Goal: Information Seeking & Learning: Find specific fact

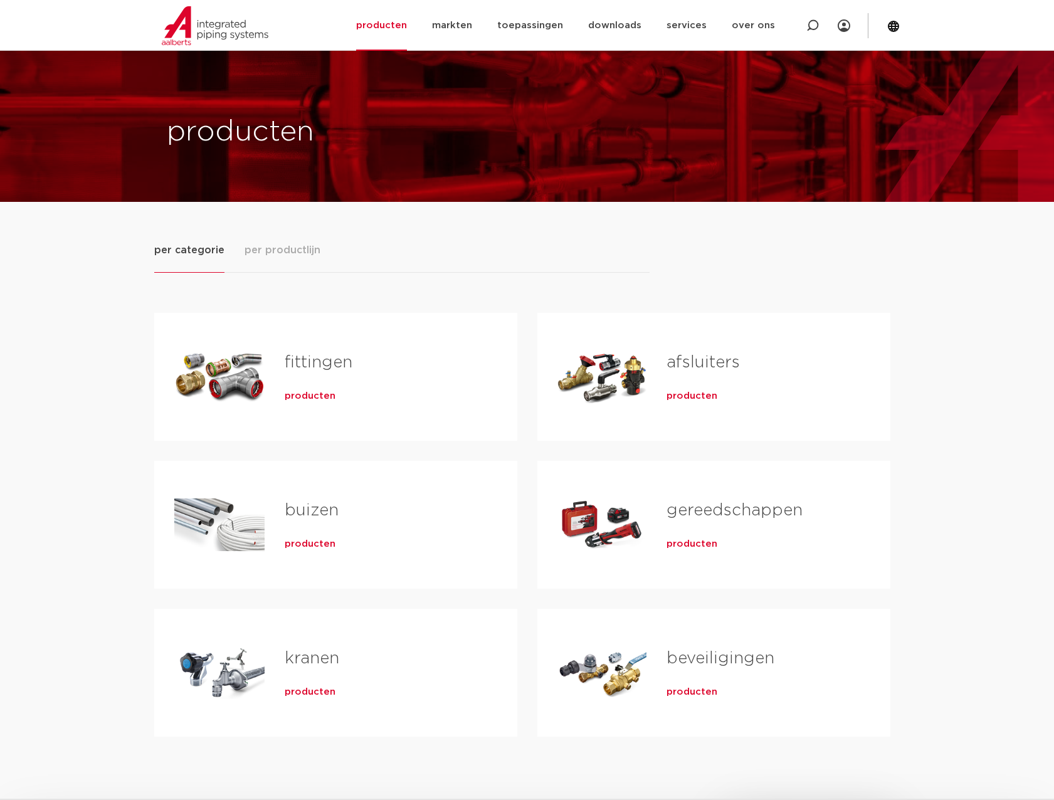
scroll to position [63, 0]
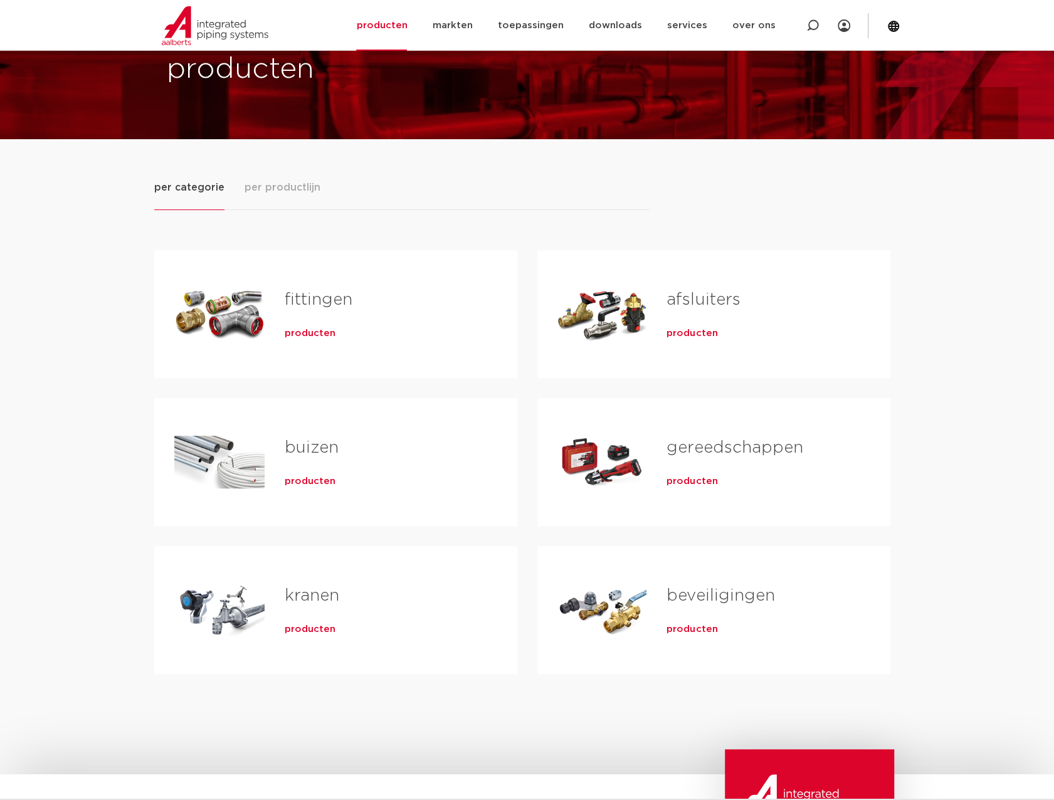
click at [352, 349] on div "fittingen producten" at bounding box center [381, 314] width 233 height 88
click at [330, 339] on div "producten" at bounding box center [381, 331] width 192 height 18
click at [324, 335] on span "producten" at bounding box center [310, 333] width 51 height 13
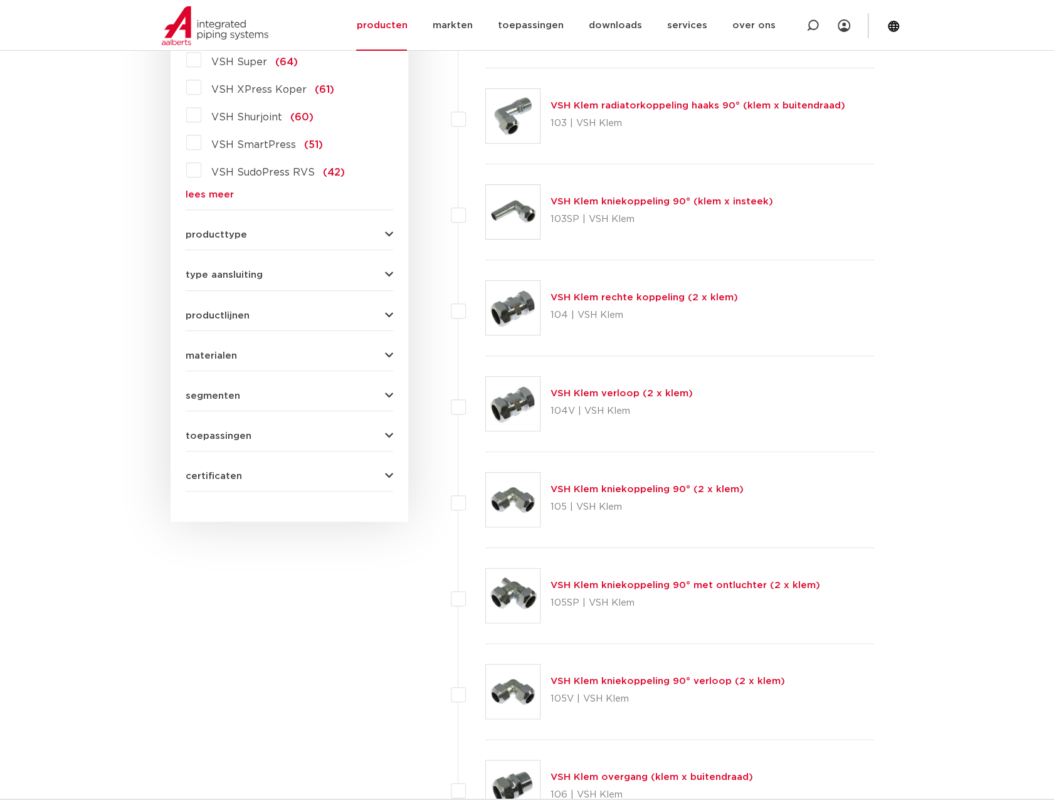
scroll to position [376, 0]
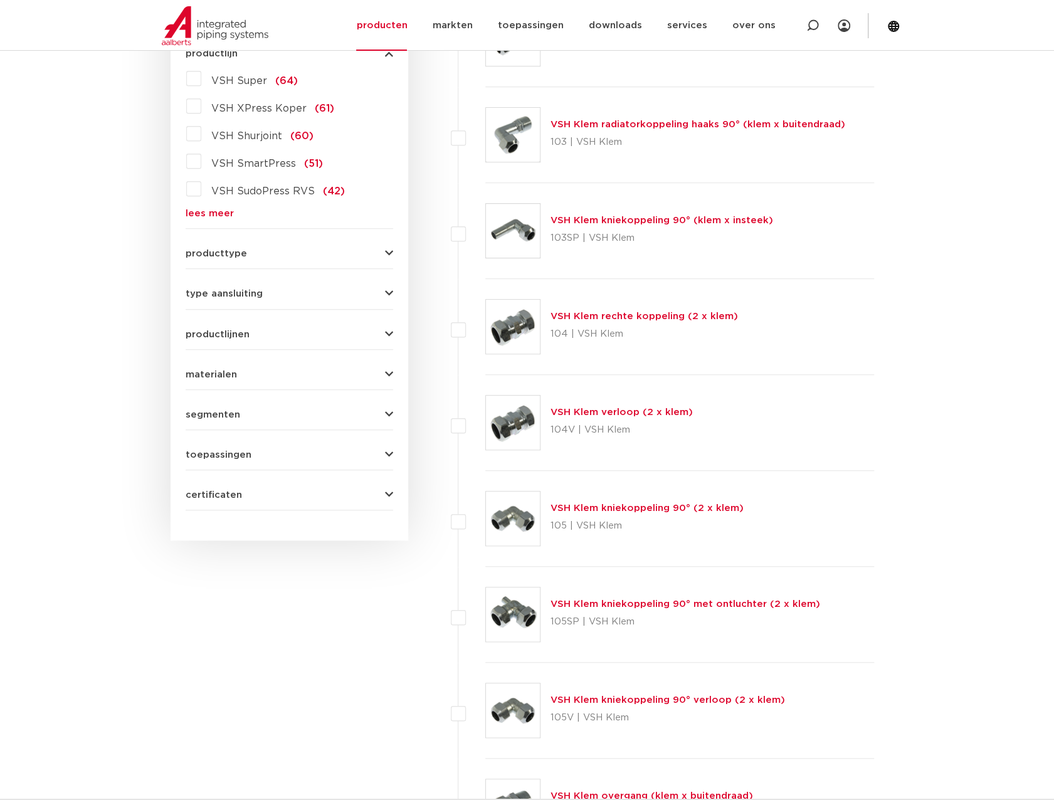
click at [285, 269] on form "zoek op naam of productnummer alle categorieën fittingen fittingen afsluiters b…" at bounding box center [289, 218] width 207 height 584
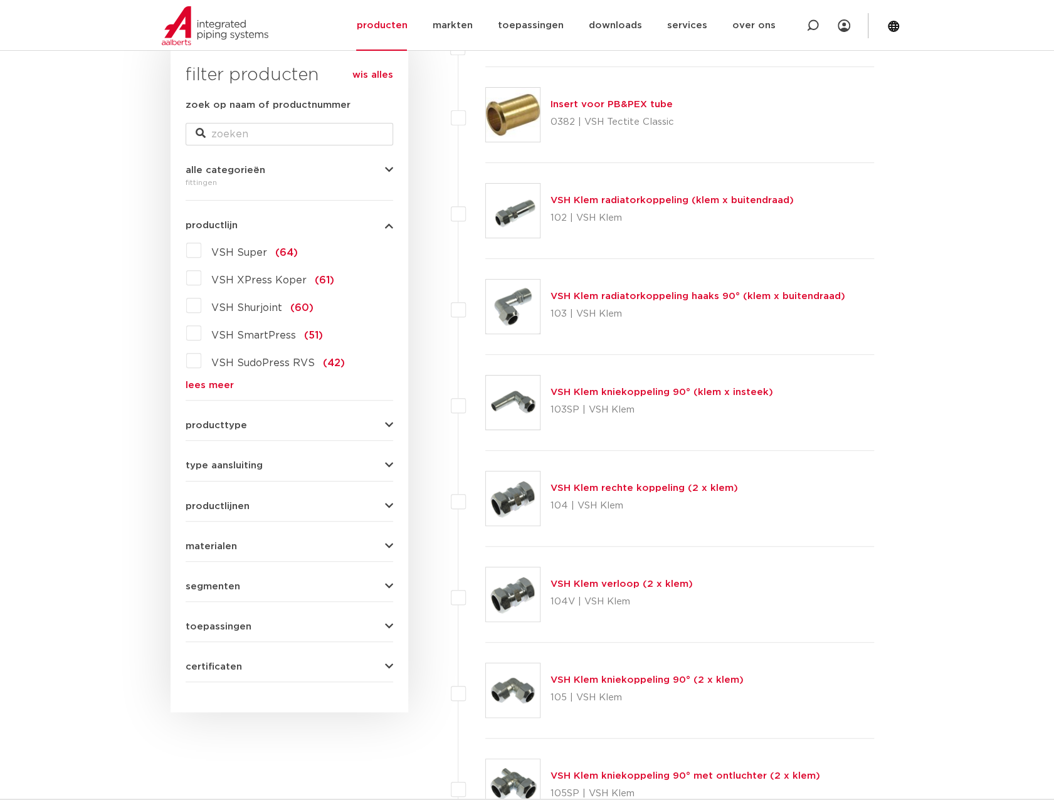
scroll to position [125, 0]
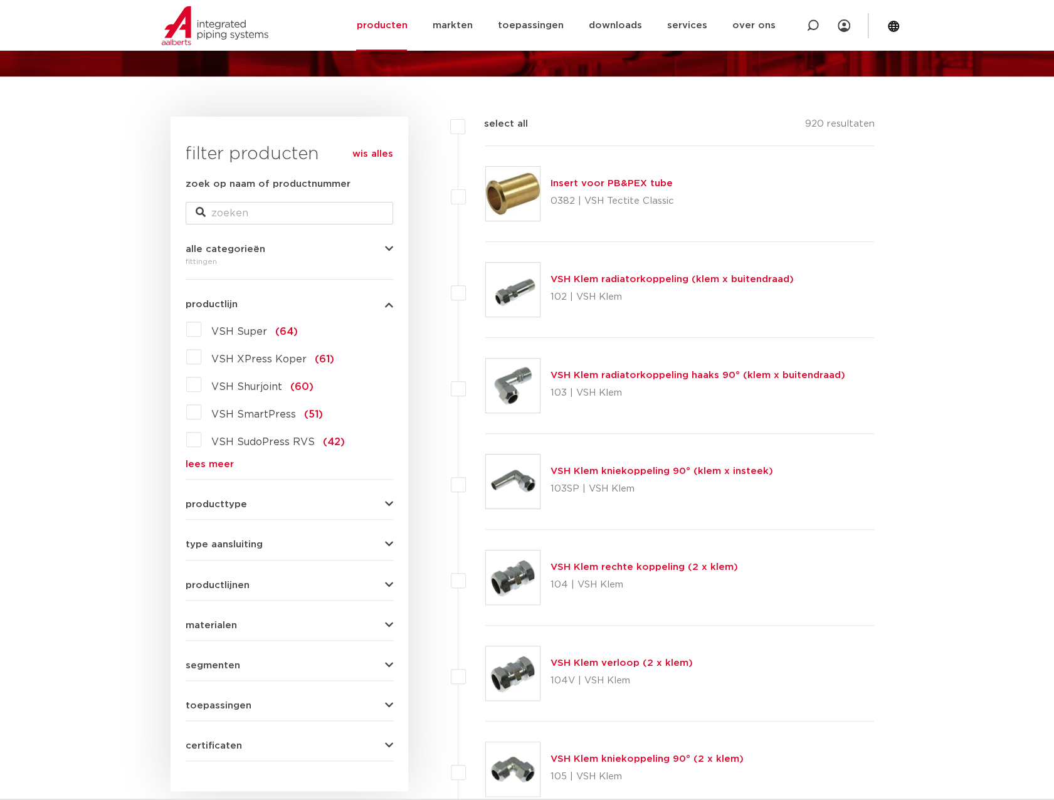
click at [258, 330] on span "VSH Super" at bounding box center [239, 332] width 56 height 10
click at [0, 0] on input "VSH Super (64)" at bounding box center [0, 0] width 0 height 0
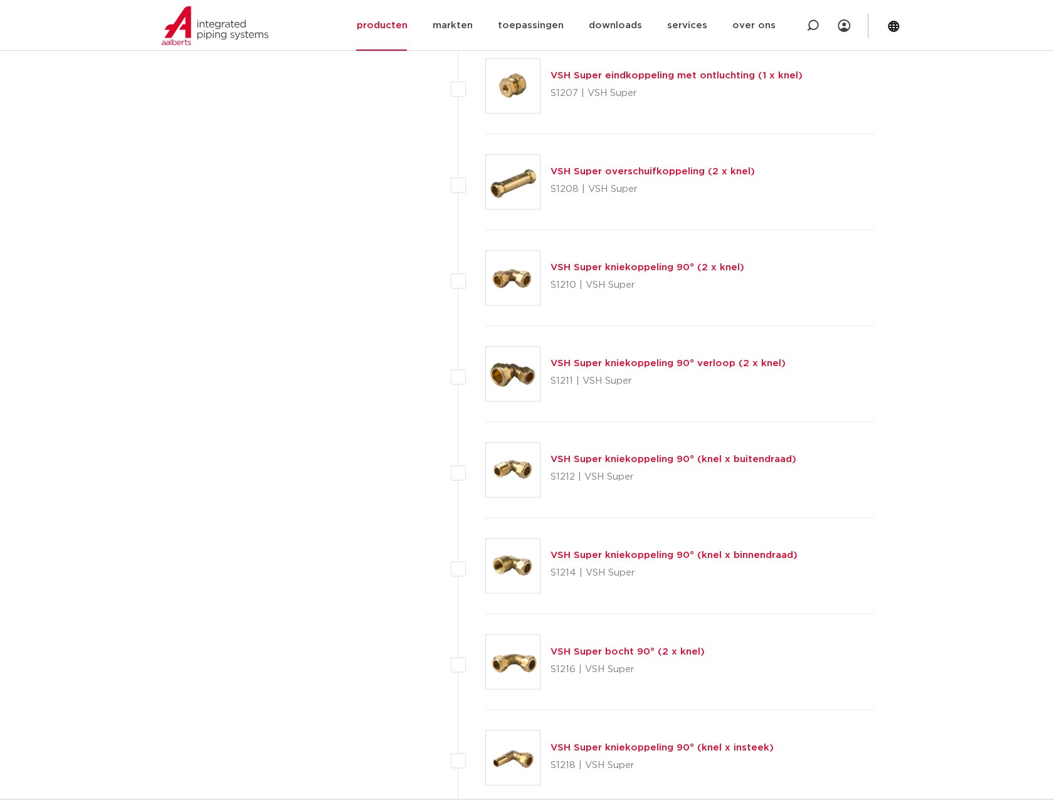
scroll to position [1003, 0]
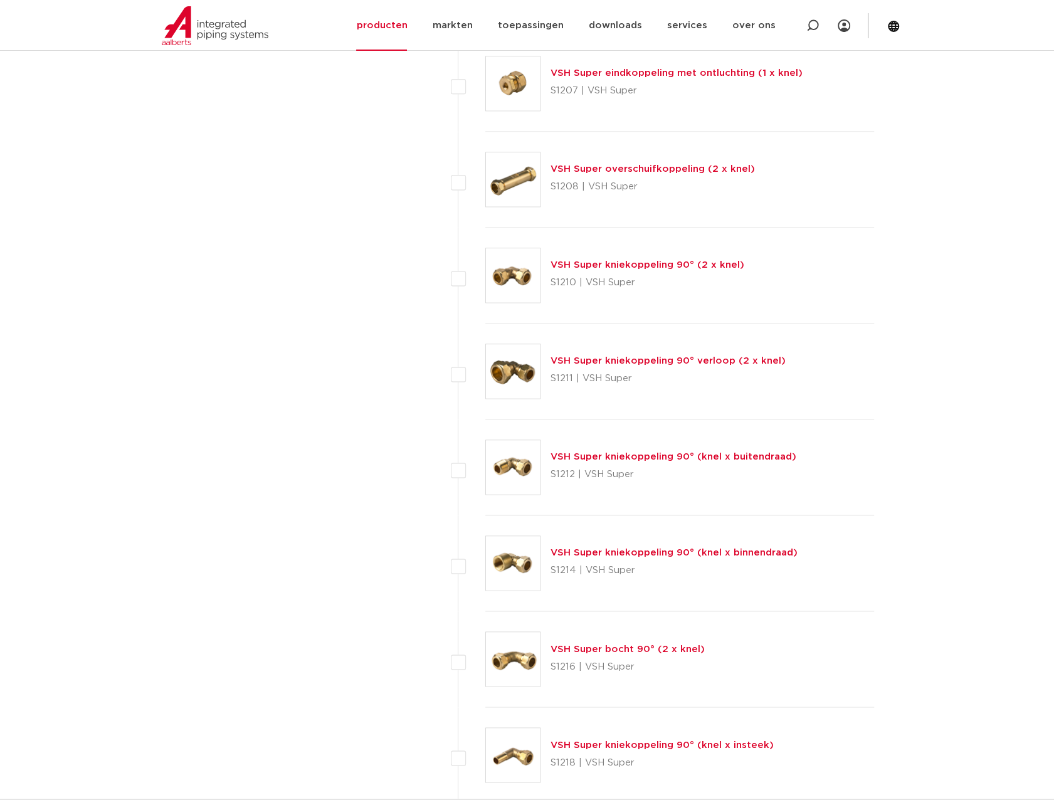
click at [612, 552] on link "VSH Super kniekoppeling 90° (knel x binnendraad)" at bounding box center [673, 552] width 247 height 9
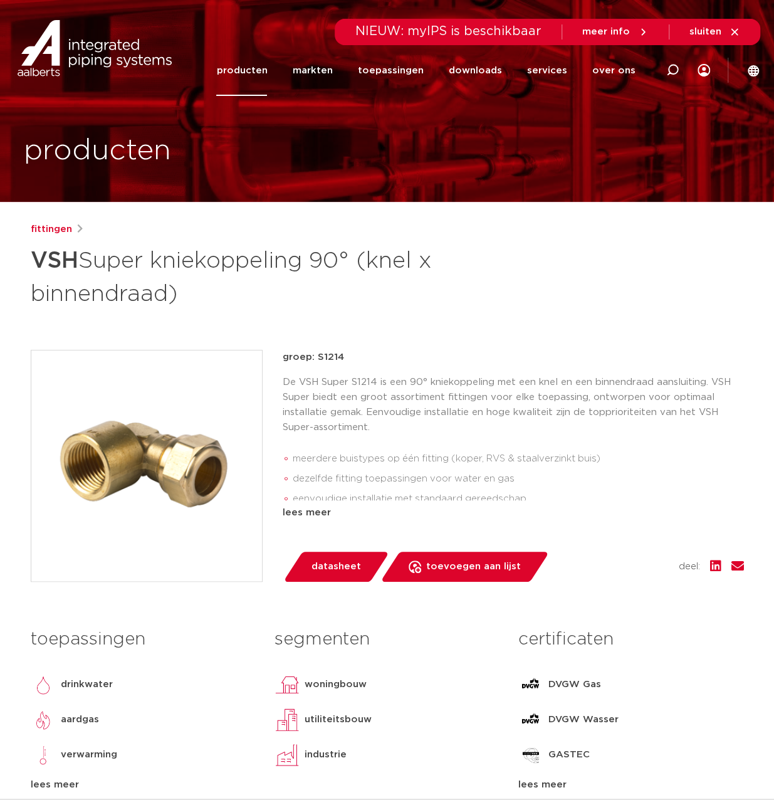
drag, startPoint x: 289, startPoint y: 273, endPoint x: 292, endPoint y: 266, distance: 7.6
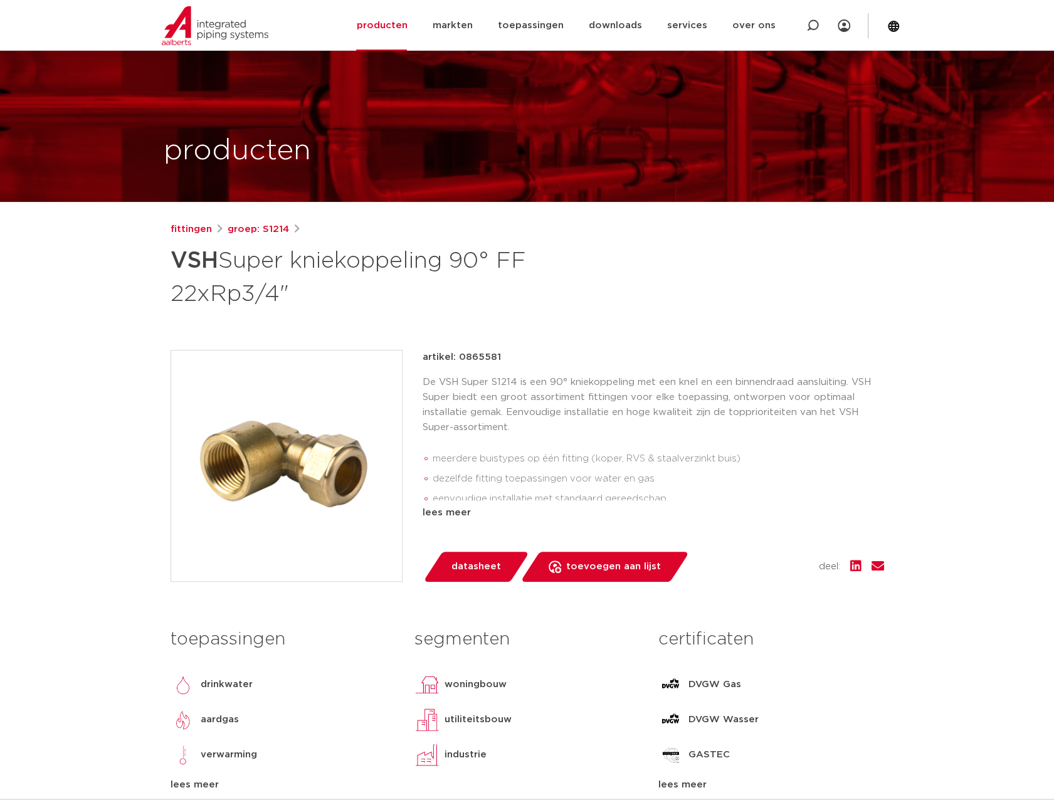
scroll to position [125, 0]
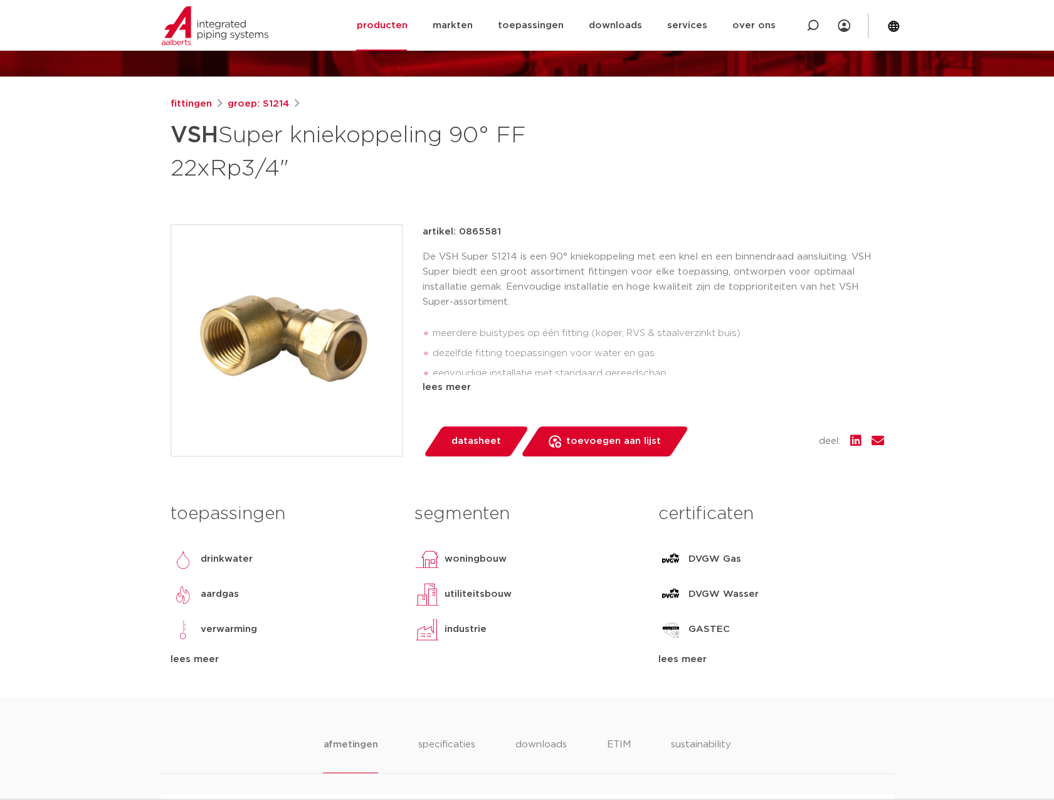
click at [475, 219] on div "fittingen groep: S1214 VSH Super kniekoppeling 90° FF 22xRp3/4"" at bounding box center [526, 397] width 733 height 601
click at [476, 224] on p "artikel: 0865581" at bounding box center [462, 231] width 78 height 15
click at [475, 226] on p "artikel: 0865581" at bounding box center [462, 231] width 78 height 15
drag, startPoint x: 475, startPoint y: 226, endPoint x: 462, endPoint y: 240, distance: 19.5
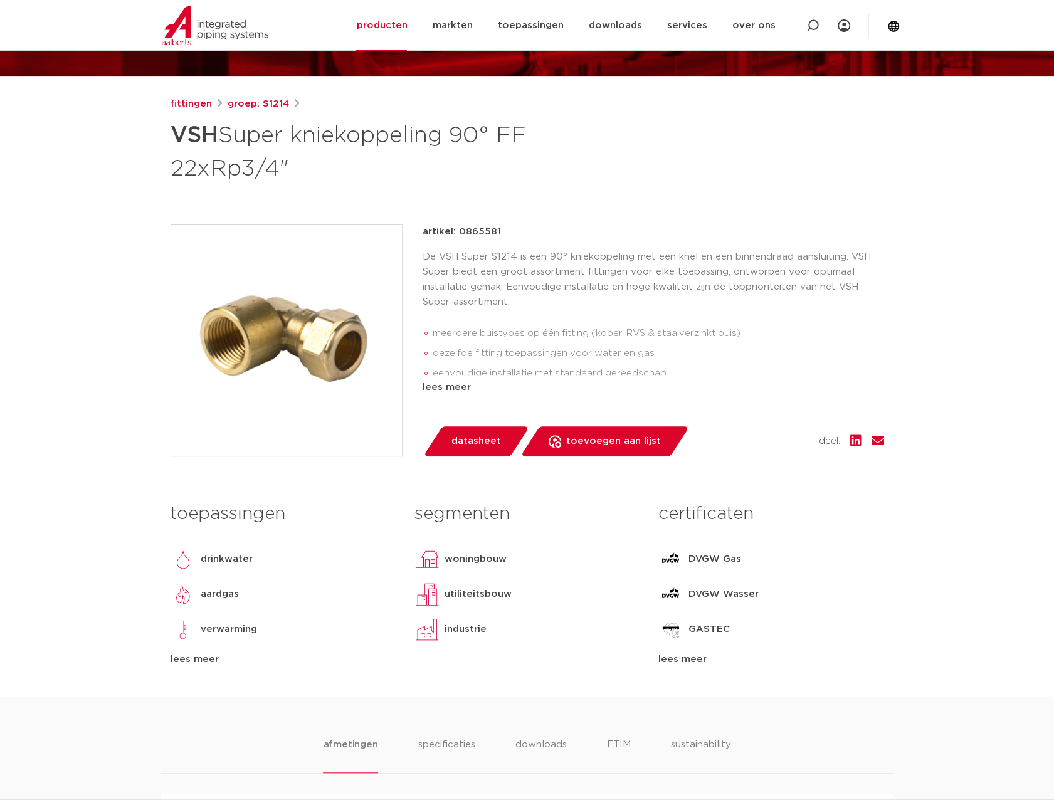
click at [454, 251] on p "De VSH Super S1214 is een 90° kniekoppeling met een knel en een binnendraad aan…" at bounding box center [653, 279] width 461 height 60
click at [469, 231] on p "artikel: 0865581" at bounding box center [462, 231] width 78 height 15
copy p "0865581"
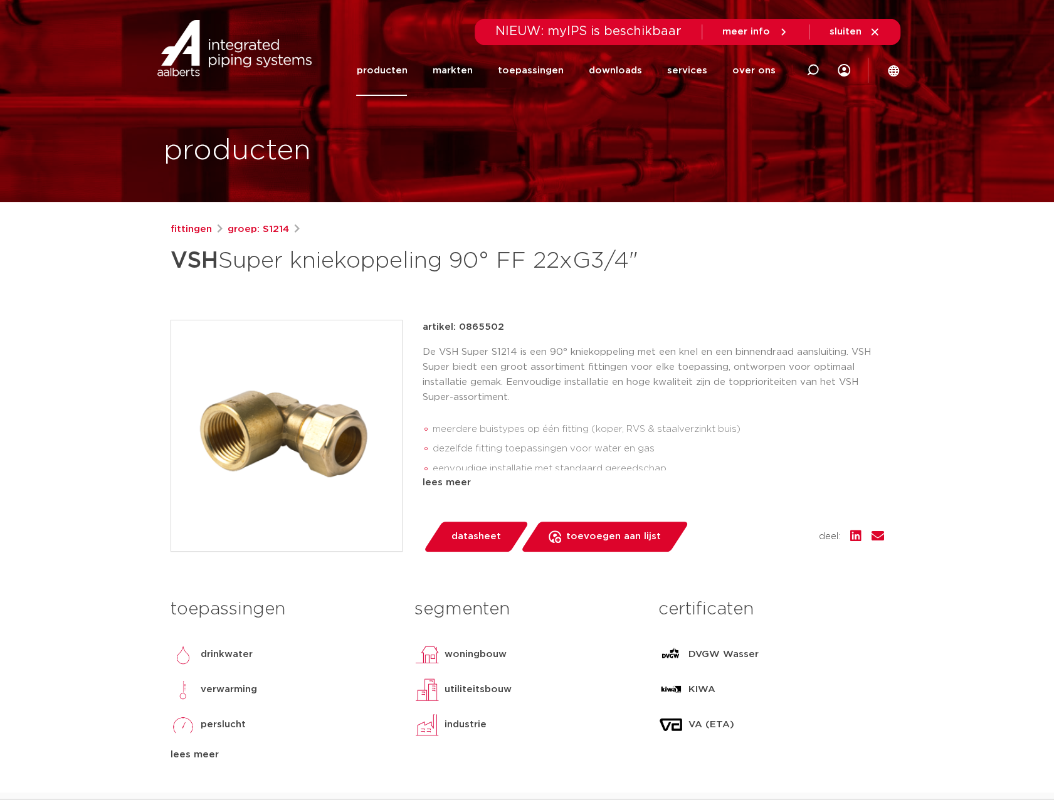
click at [488, 335] on p "artikel: 0865502" at bounding box center [463, 327] width 81 height 15
copy p "0865502"
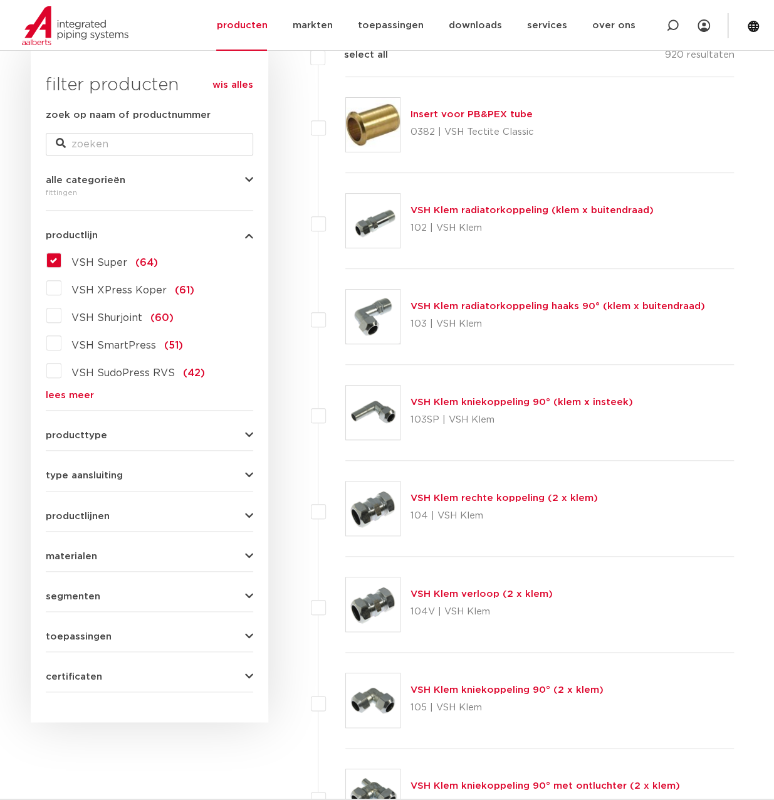
scroll to position [125, 0]
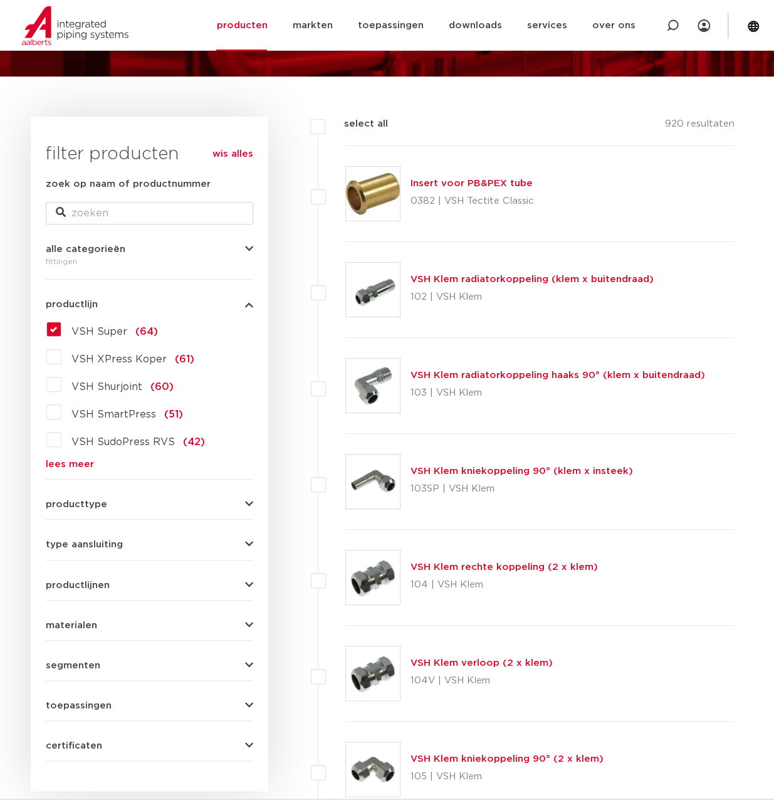
click at [104, 318] on div "productlijn VSH Super (64) VSH XPress Koper (61) VSH Shurjoint (60) VSH SmartPr…" at bounding box center [149, 379] width 207 height 179
click at [103, 330] on span "VSH Super" at bounding box center [99, 332] width 56 height 10
click at [0, 0] on input "VSH Super (64)" at bounding box center [0, 0] width 0 height 0
click at [102, 333] on span "VSH Super" at bounding box center [99, 332] width 56 height 10
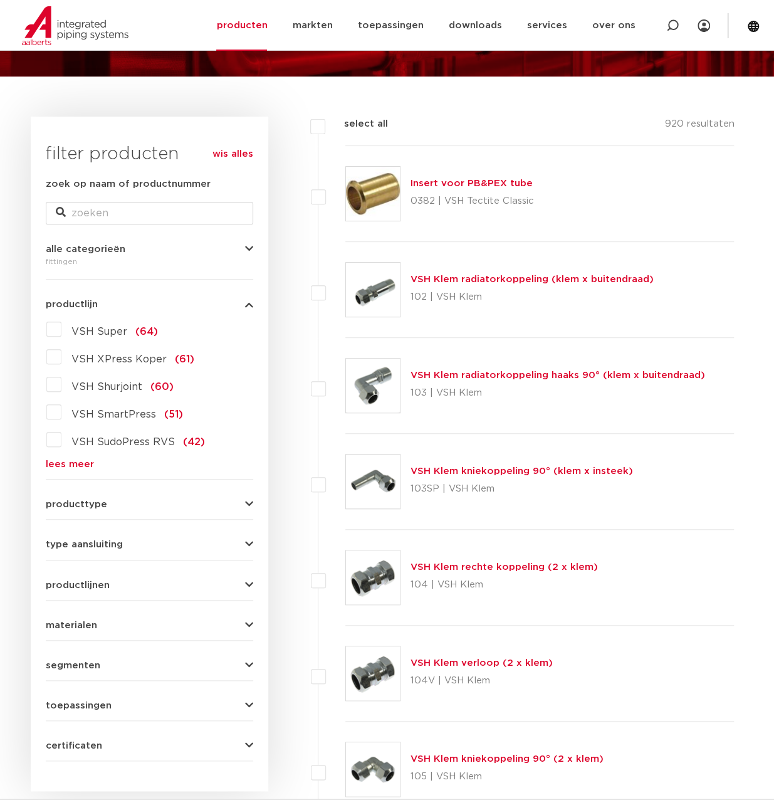
click at [0, 0] on input "VSH Super (64)" at bounding box center [0, 0] width 0 height 0
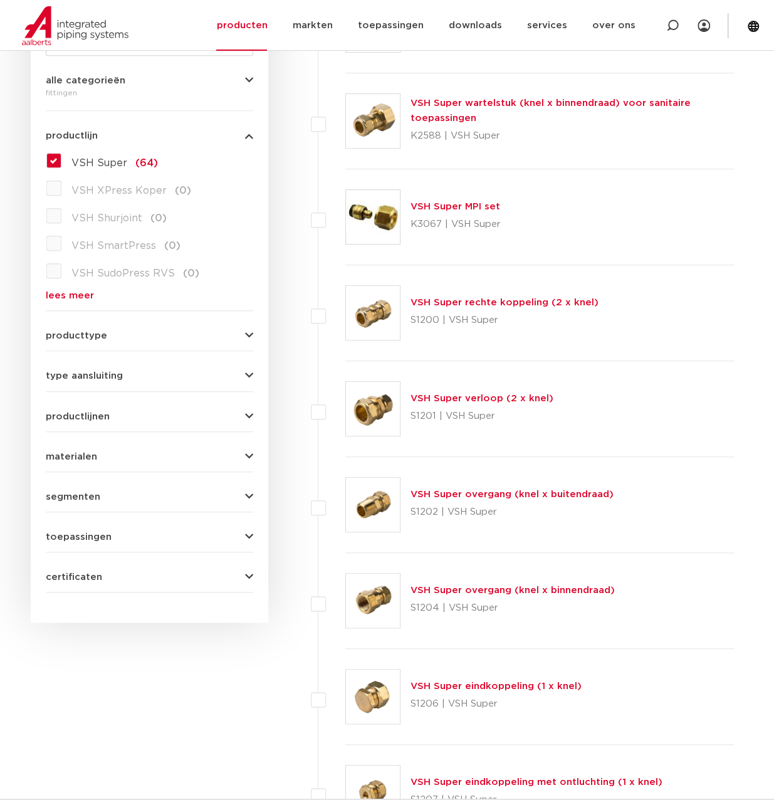
scroll to position [313, 0]
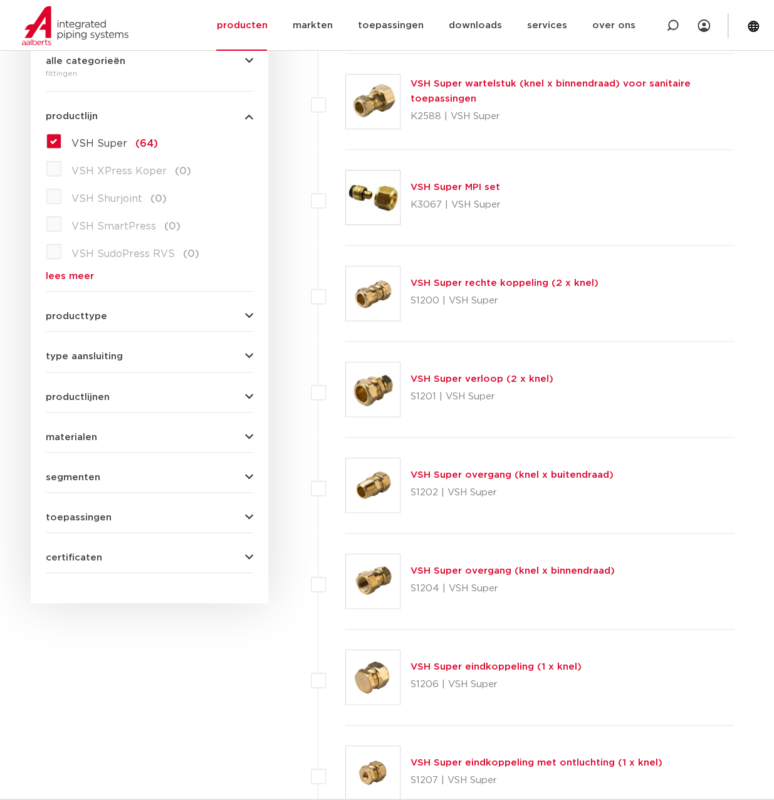
click at [515, 566] on link "VSH Super overgang (knel x binnendraad)" at bounding box center [513, 570] width 204 height 9
click at [515, 571] on link "VSH Super overgang (knel x binnendraad)" at bounding box center [513, 570] width 204 height 9
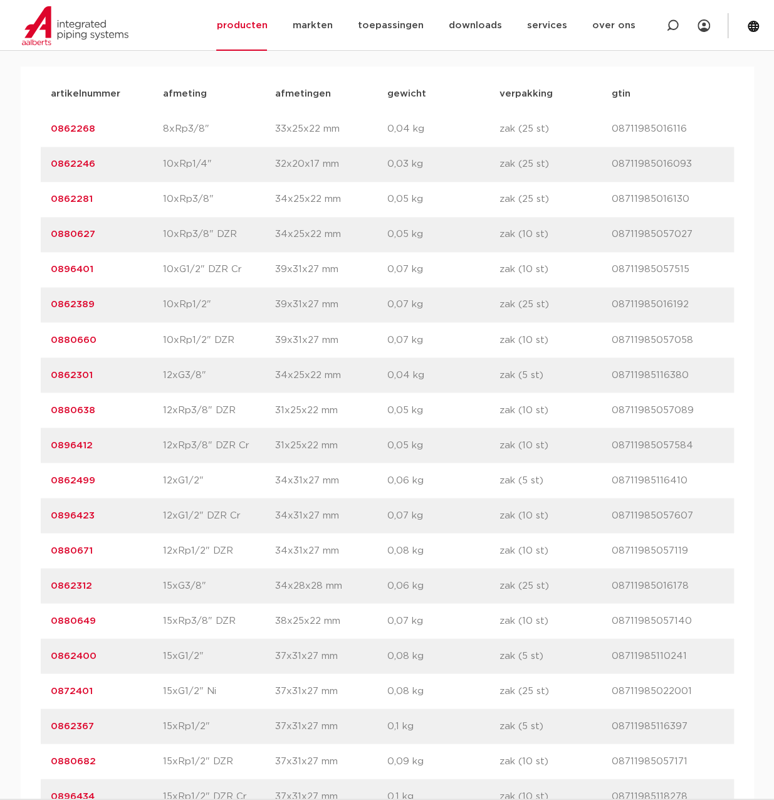
scroll to position [878, 0]
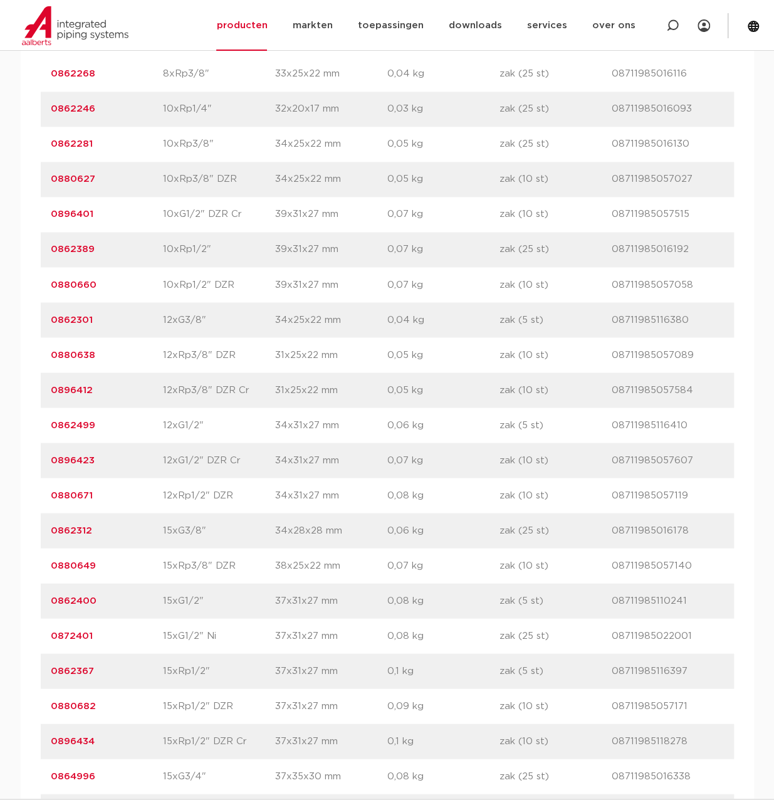
drag, startPoint x: 70, startPoint y: 600, endPoint x: 43, endPoint y: 605, distance: 27.4
click at [43, 605] on div "artikelnummer 0862400 afmeting 15xG1/2" [GEOGRAPHIC_DATA] 37x31x27 mm gewicht 0…" at bounding box center [387, 600] width 693 height 35
copy link "0862400"
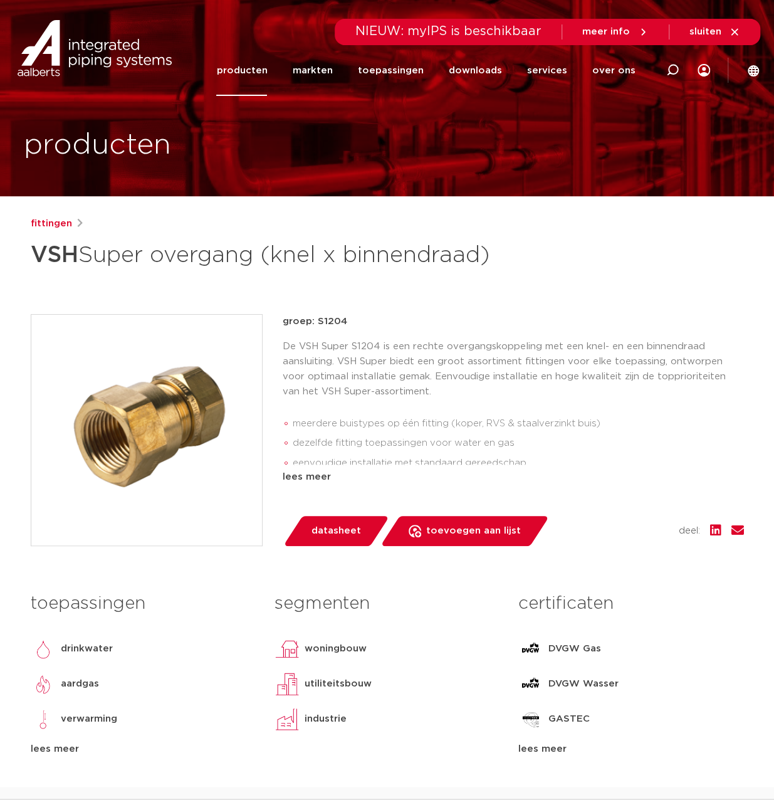
scroll to position [0, 0]
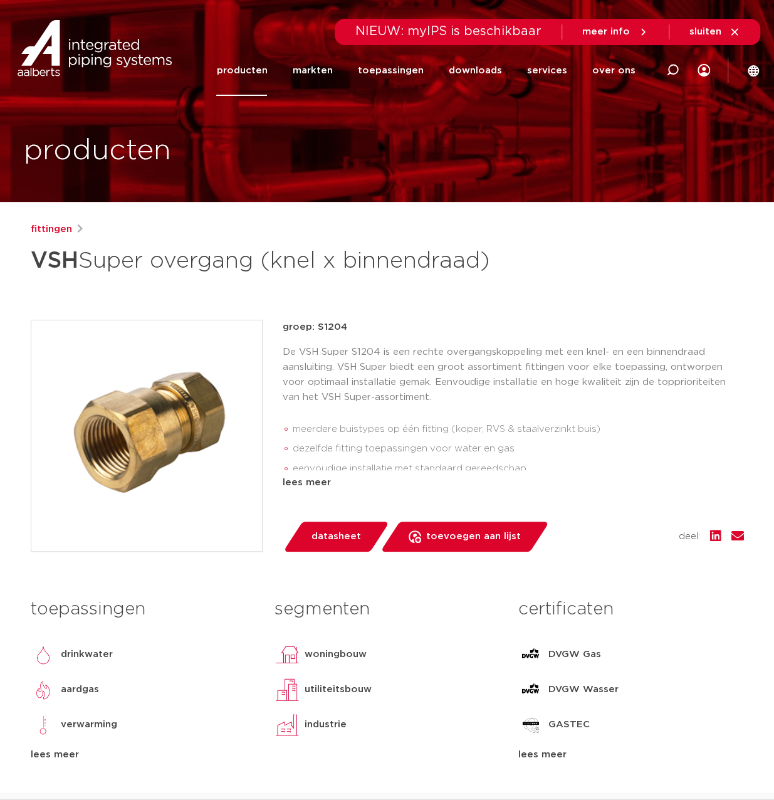
click at [253, 66] on link "producten" at bounding box center [241, 70] width 51 height 51
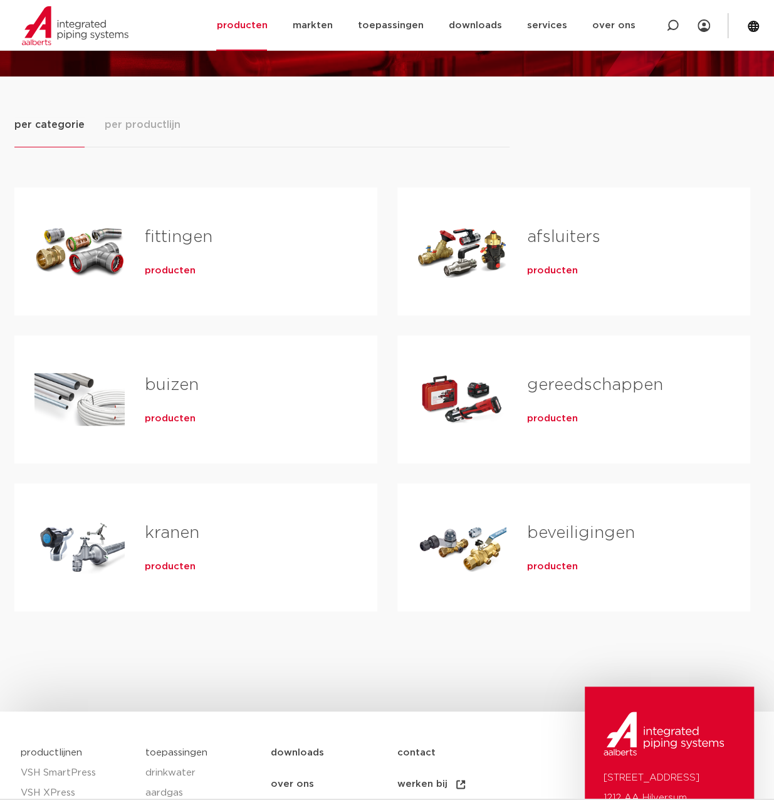
click at [570, 256] on div "afsluiters producten" at bounding box center [618, 251] width 223 height 88
click at [567, 266] on span "producten" at bounding box center [552, 271] width 51 height 13
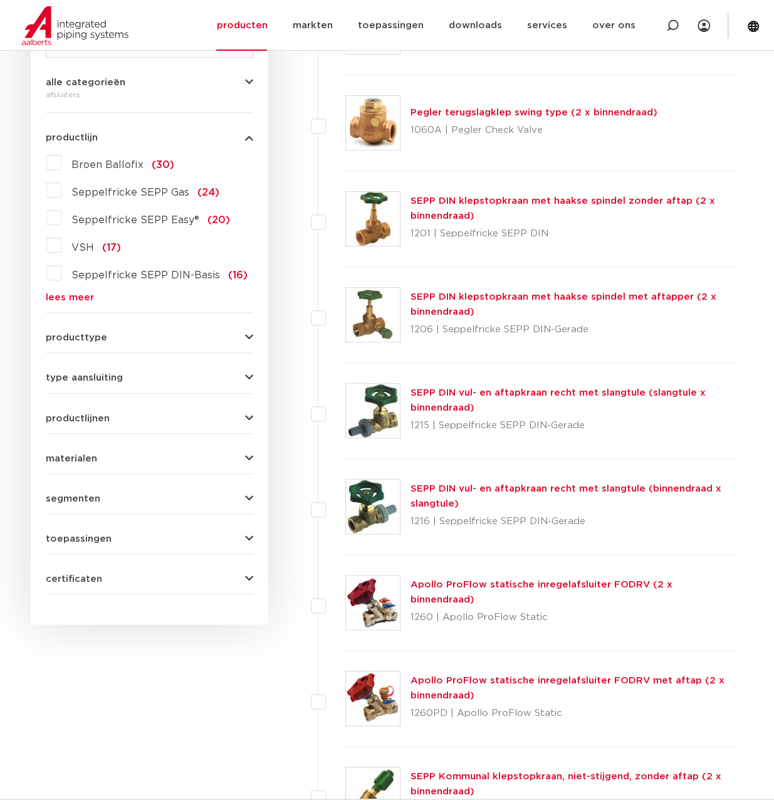
scroll to position [188, 0]
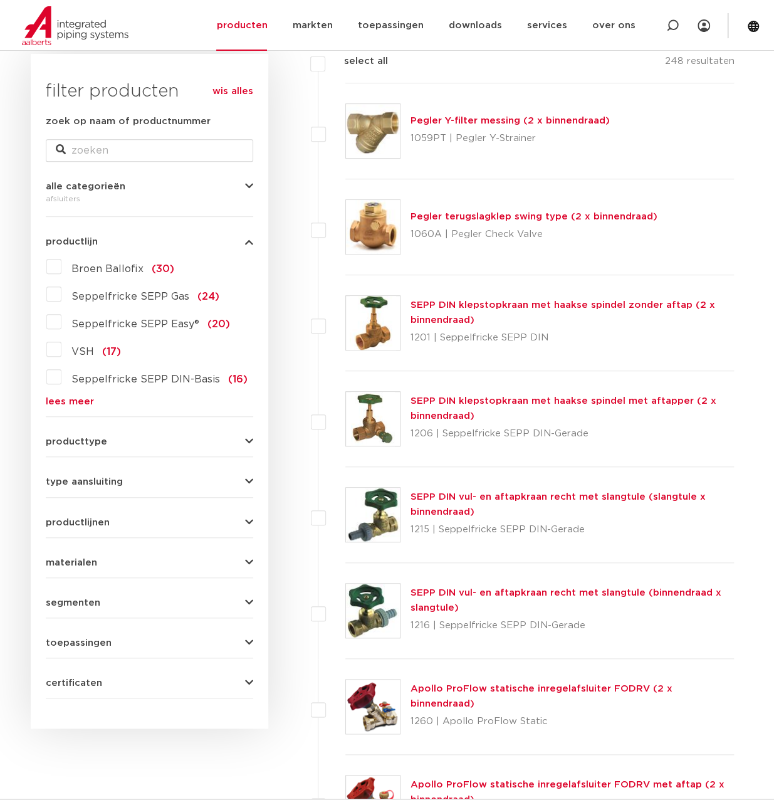
click at [137, 446] on button "producttype" at bounding box center [149, 441] width 207 height 9
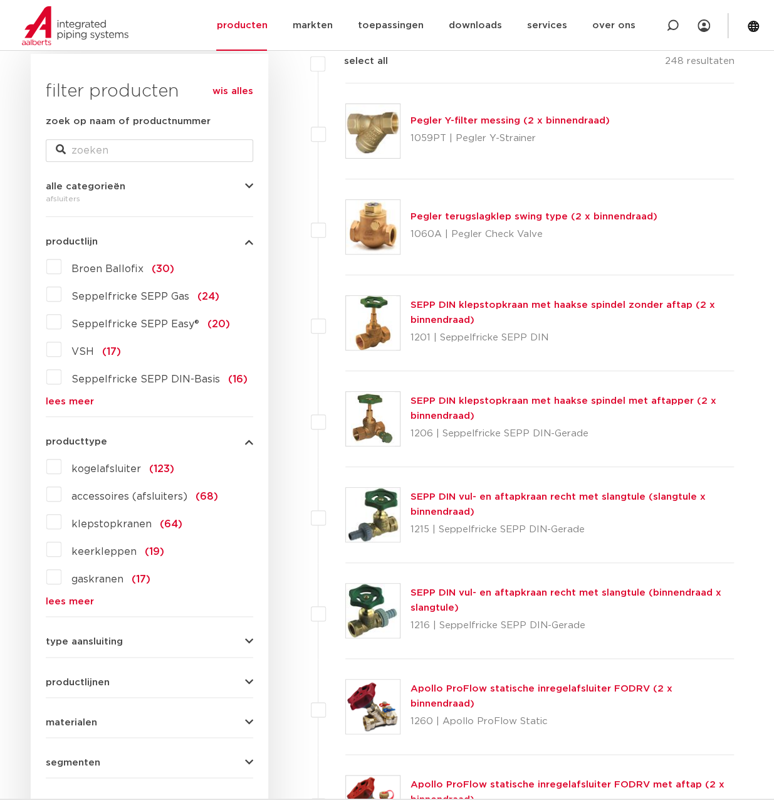
click at [61, 463] on label "kogelafsluiter (123)" at bounding box center [117, 466] width 113 height 20
click at [0, 0] on input "kogelafsluiter (123)" at bounding box center [0, 0] width 0 height 0
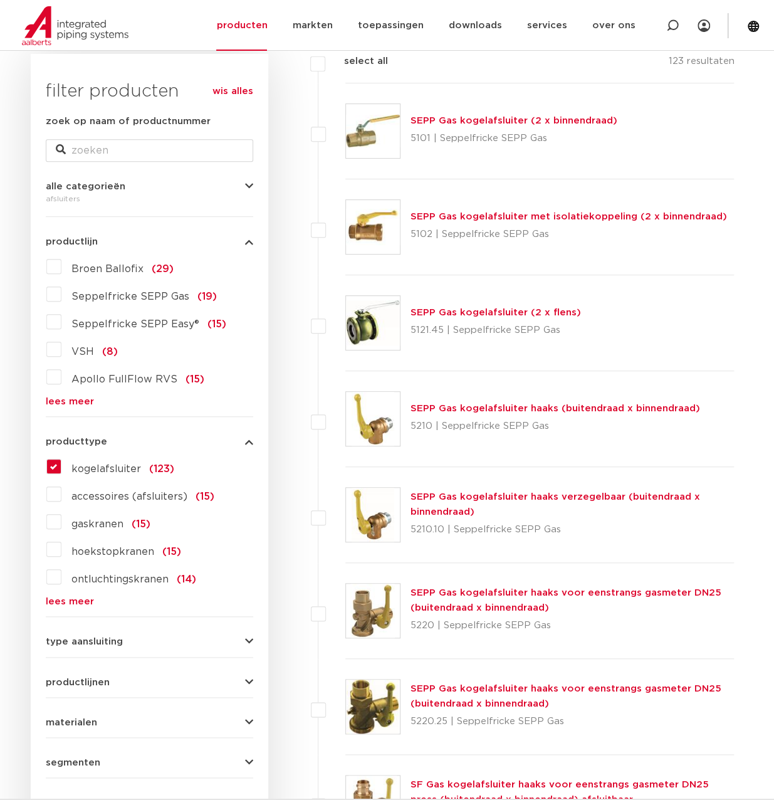
click at [249, 440] on icon "button" at bounding box center [249, 441] width 8 height 9
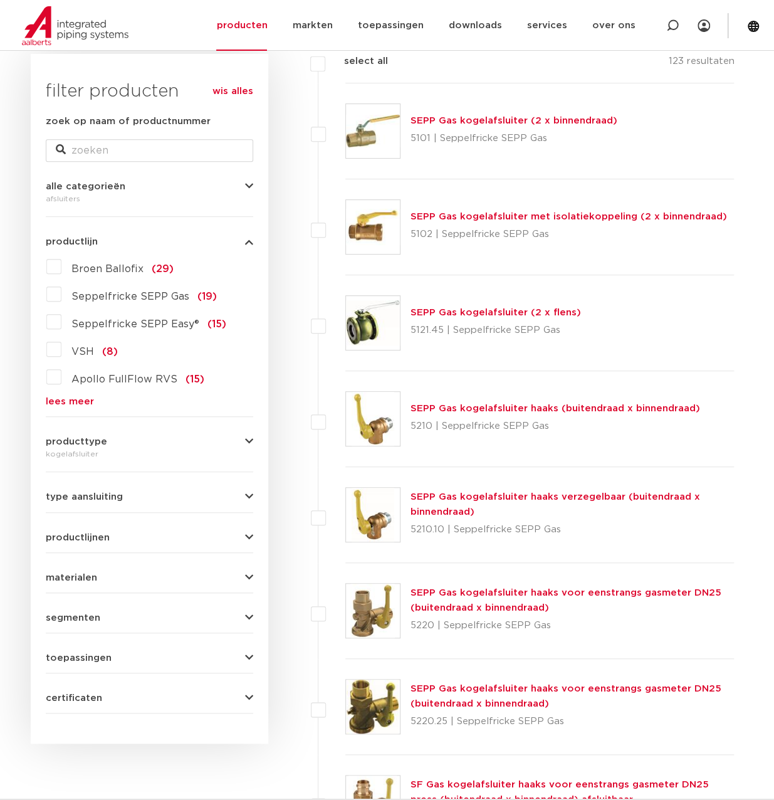
click at [251, 252] on div "productlijn Broen Ballofix (29) Seppelfricke SEPP Gas (19) Seppelfricke SEPP Ea…" at bounding box center [149, 316] width 207 height 179
click at [250, 249] on div "productlijn Broen Ballofix (29) Seppelfricke SEPP Gas (19) Seppelfricke SEPP Ea…" at bounding box center [149, 316] width 207 height 179
click at [248, 245] on icon "button" at bounding box center [249, 241] width 8 height 9
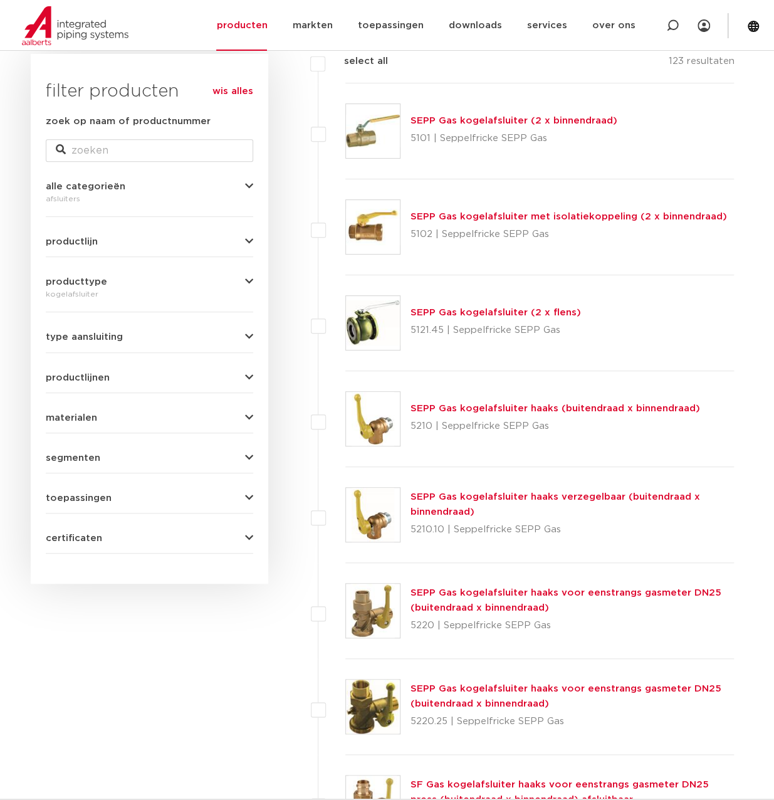
click at [243, 337] on button "type aansluiting" at bounding box center [149, 336] width 207 height 9
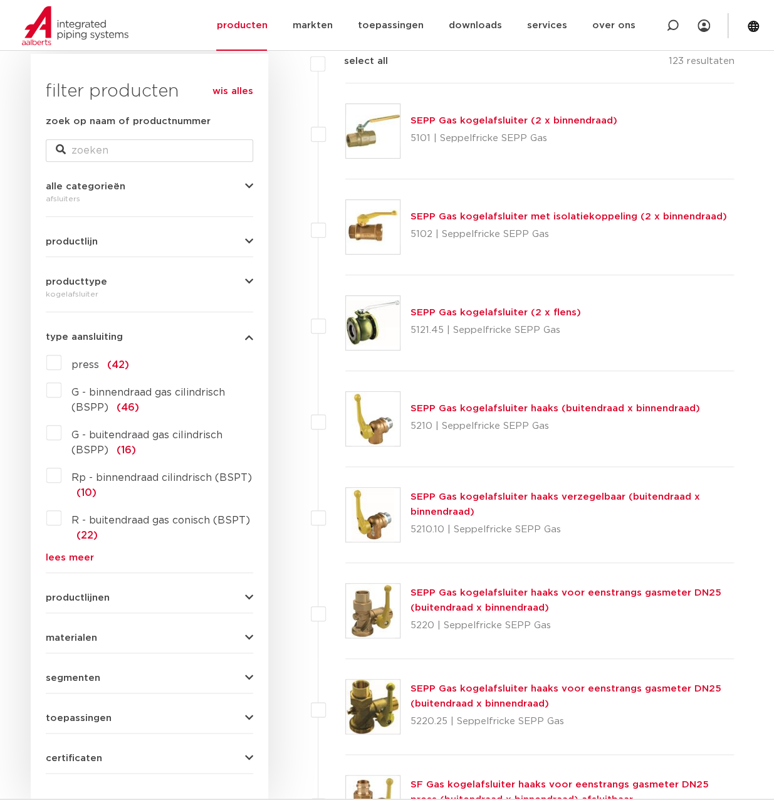
scroll to position [251, 0]
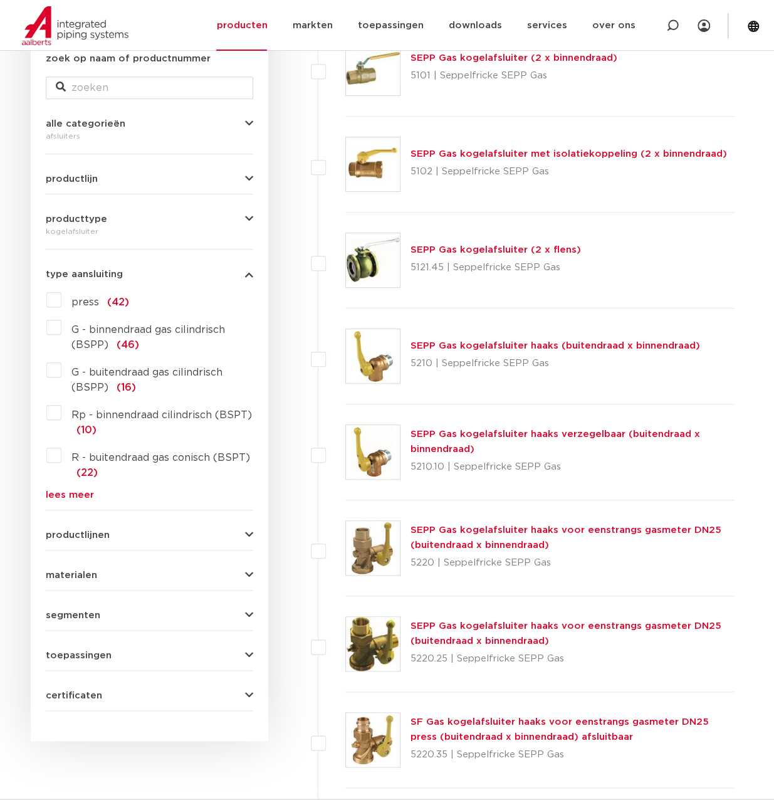
drag, startPoint x: 65, startPoint y: 502, endPoint x: 69, endPoint y: 491, distance: 10.9
click at [67, 498] on form "zoek op naam of productnummer alle categorieën afsluiters fittingen afsluiters …" at bounding box center [149, 380] width 207 height 659
click at [69, 491] on link "lees meer" at bounding box center [149, 494] width 207 height 9
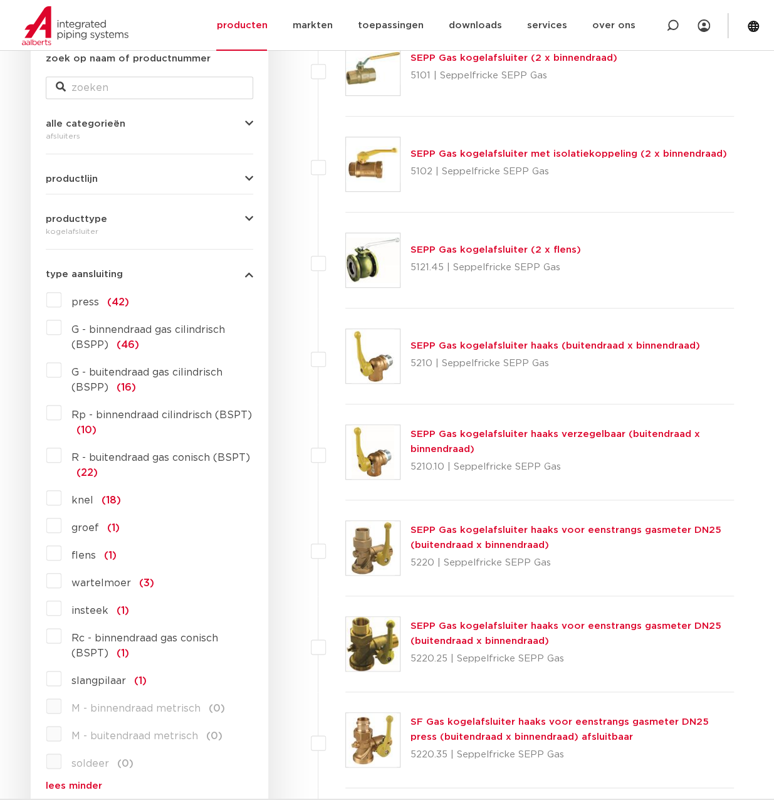
click at [36, 490] on div "wis alles filter producten zoek op naam of productnummer alle categorieën afslu…" at bounding box center [150, 511] width 238 height 1041
click at [61, 498] on label "knel (18)" at bounding box center [91, 498] width 60 height 20
click at [0, 0] on input "knel (18)" at bounding box center [0, 0] width 0 height 0
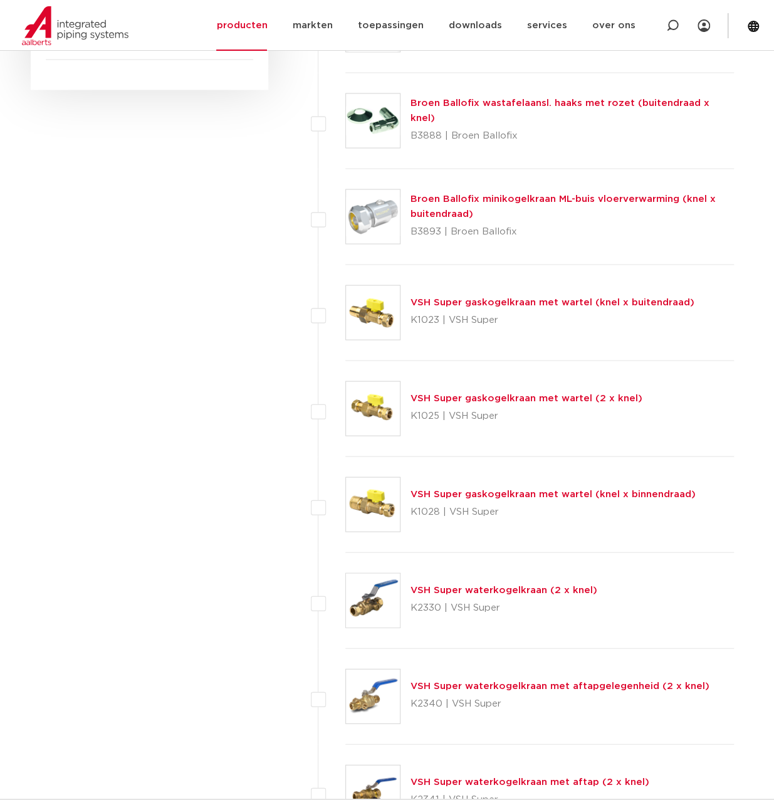
scroll to position [1128, 0]
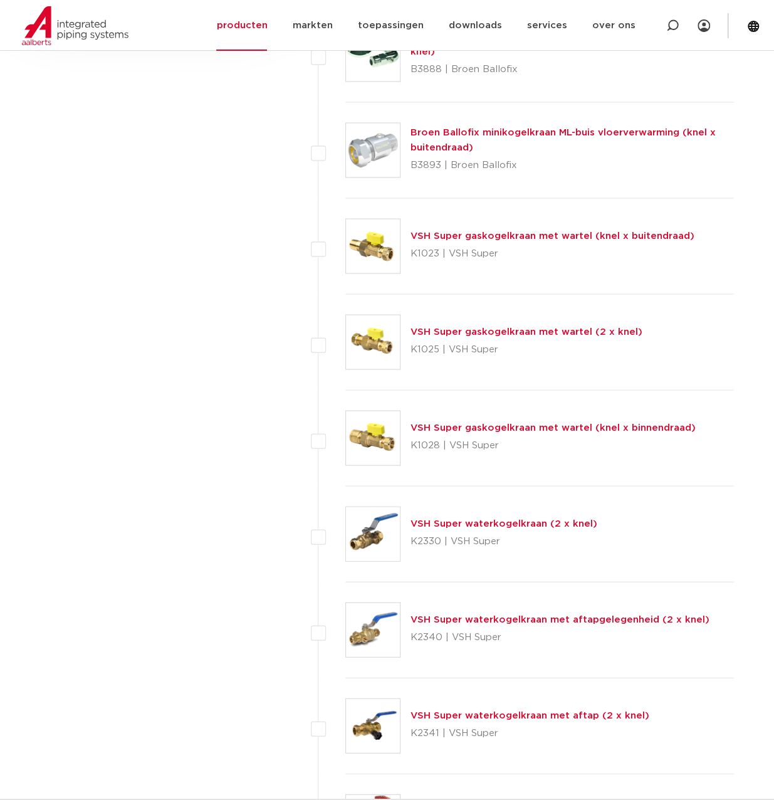
click at [555, 519] on link "VSH Super waterkogelkraan (2 x knel)" at bounding box center [504, 522] width 187 height 9
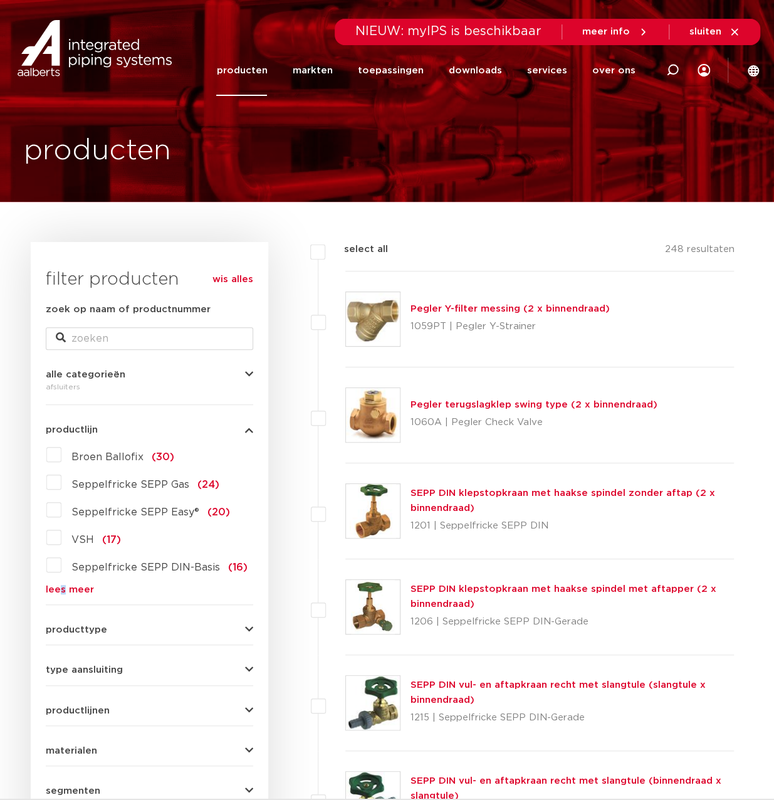
click at [63, 581] on div "Broen Ballofix (30) Seppelfricke SEPP Gas (24) Seppelfricke SEPP Easy® (20) VSH…" at bounding box center [149, 519] width 207 height 150
click at [64, 585] on link "lees meer" at bounding box center [149, 589] width 207 height 9
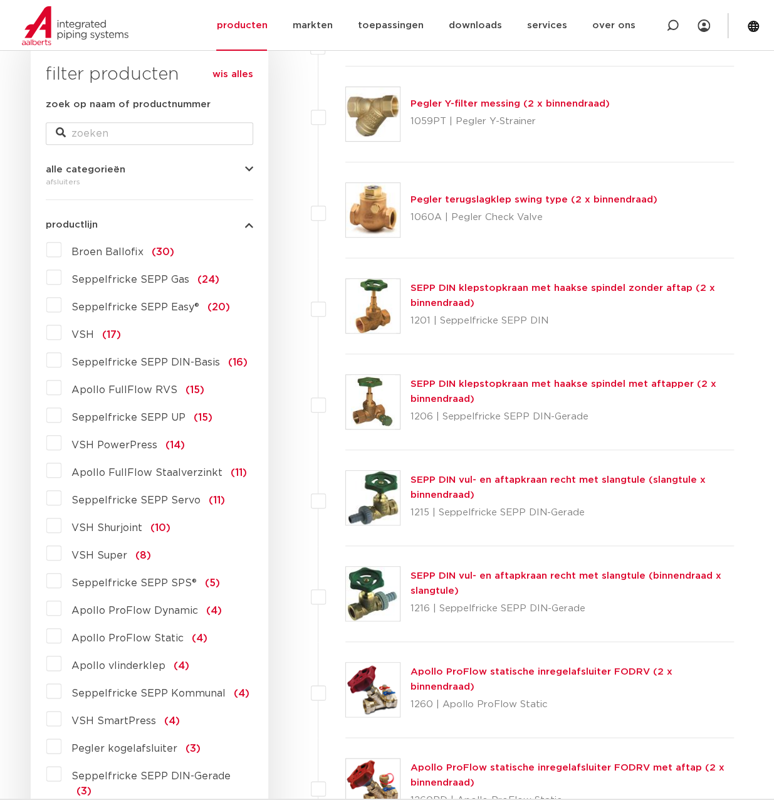
scroll to position [188, 0]
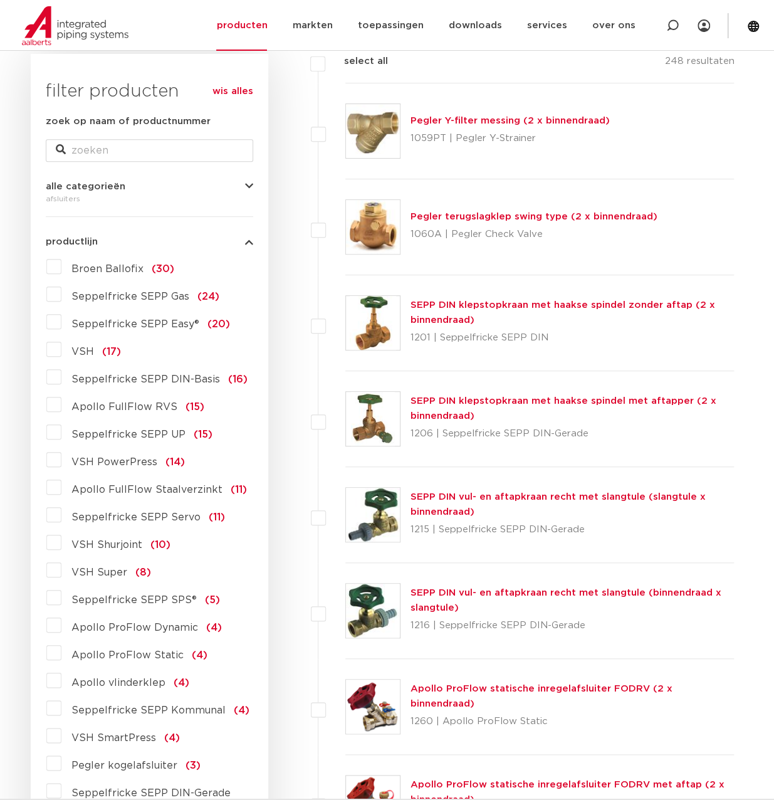
click at [61, 352] on label "VSH (17)" at bounding box center [91, 349] width 60 height 20
click at [61, 350] on label "VSH (17)" at bounding box center [91, 349] width 60 height 20
click at [0, 0] on input "VSH (17)" at bounding box center [0, 0] width 0 height 0
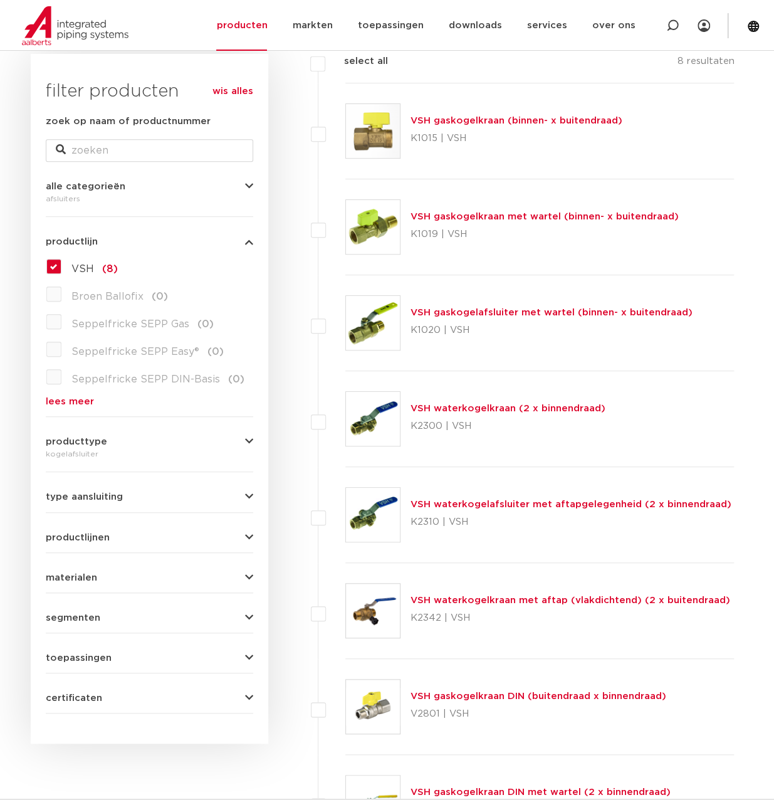
click at [553, 504] on link "VSH waterkogelafsluiter met aftapgelegenheid (2 x binnendraad)" at bounding box center [571, 504] width 321 height 9
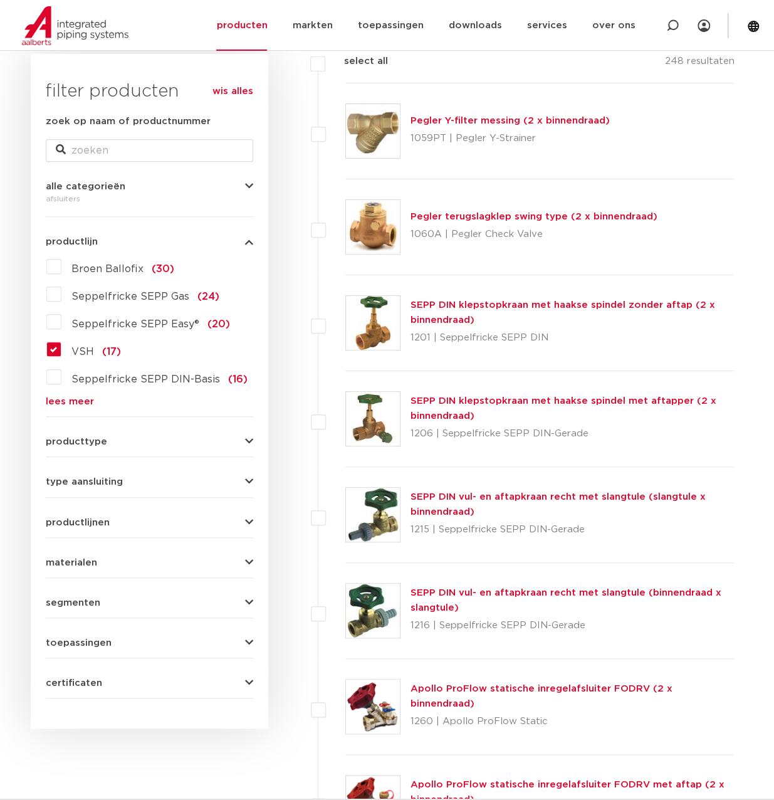
click at [70, 347] on label "VSH (17)" at bounding box center [91, 349] width 60 height 20
click at [0, 0] on input "VSH (17)" at bounding box center [0, 0] width 0 height 0
click at [61, 349] on label "VSH (17)" at bounding box center [91, 349] width 60 height 20
click at [0, 0] on input "VSH (17)" at bounding box center [0, 0] width 0 height 0
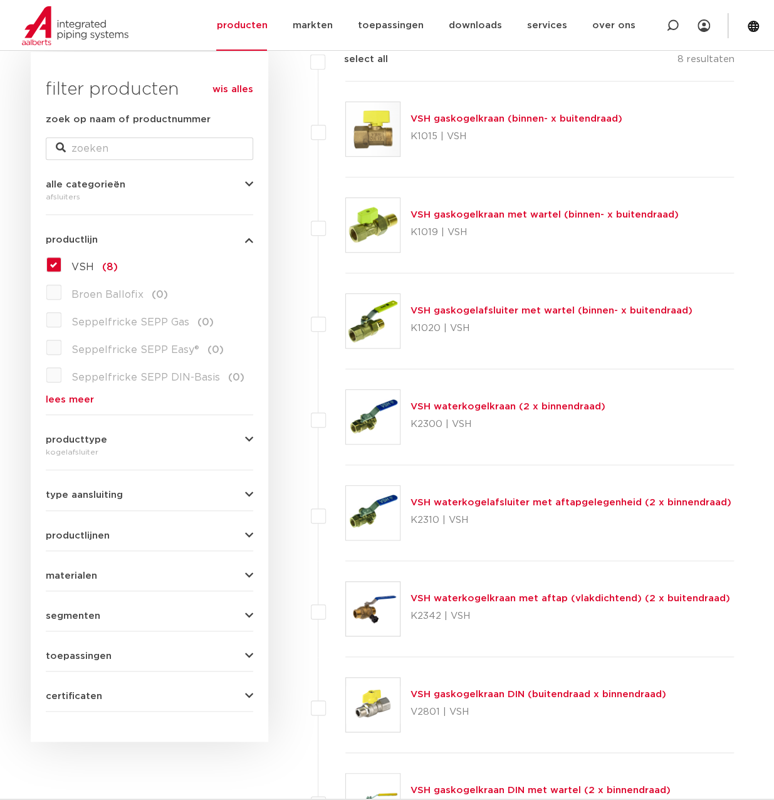
scroll to position [188, 0]
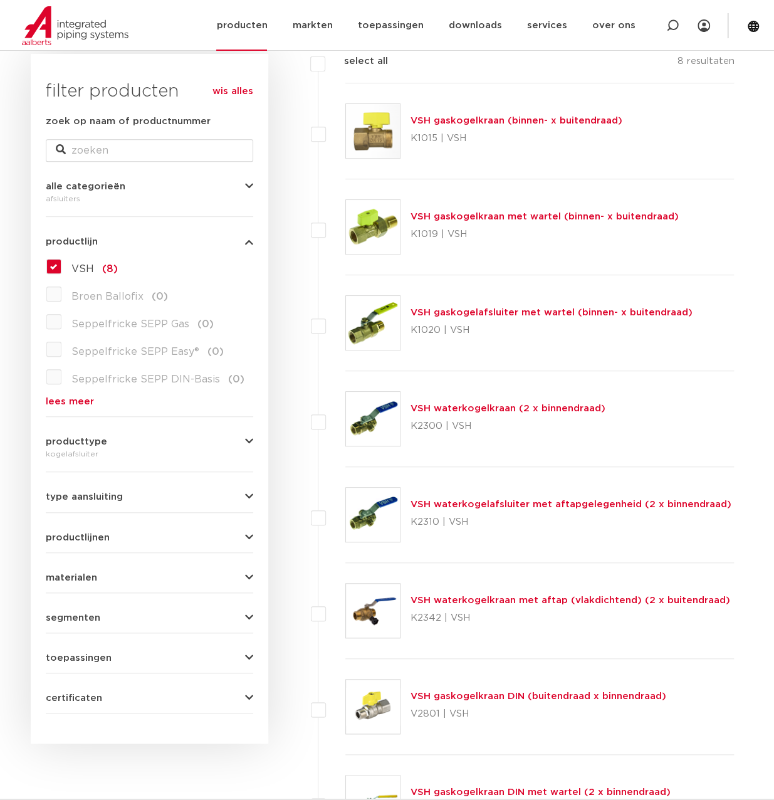
click at [251, 28] on link "producten" at bounding box center [241, 25] width 51 height 51
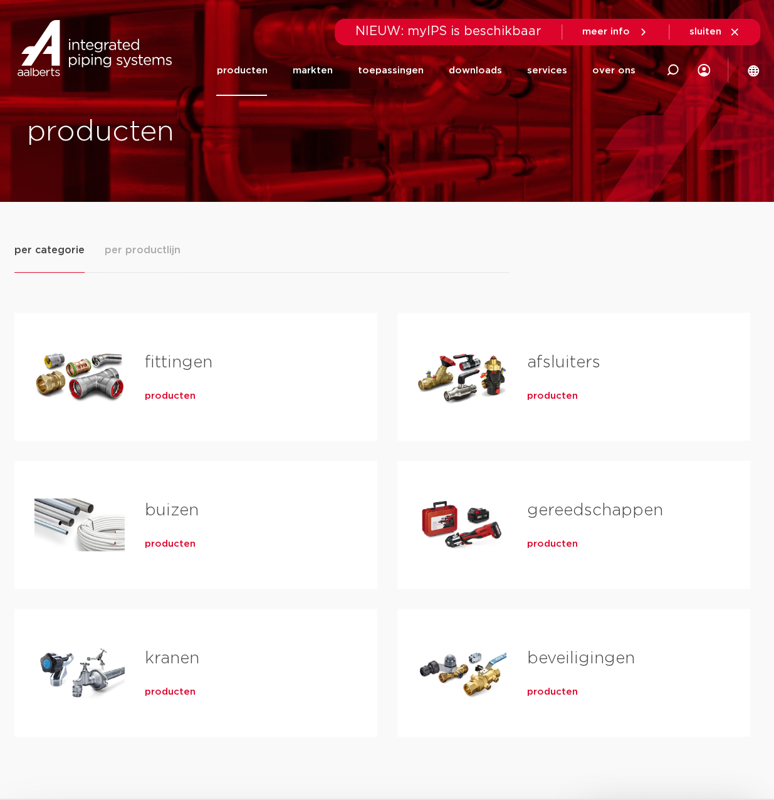
click at [559, 397] on span "producten" at bounding box center [552, 396] width 51 height 13
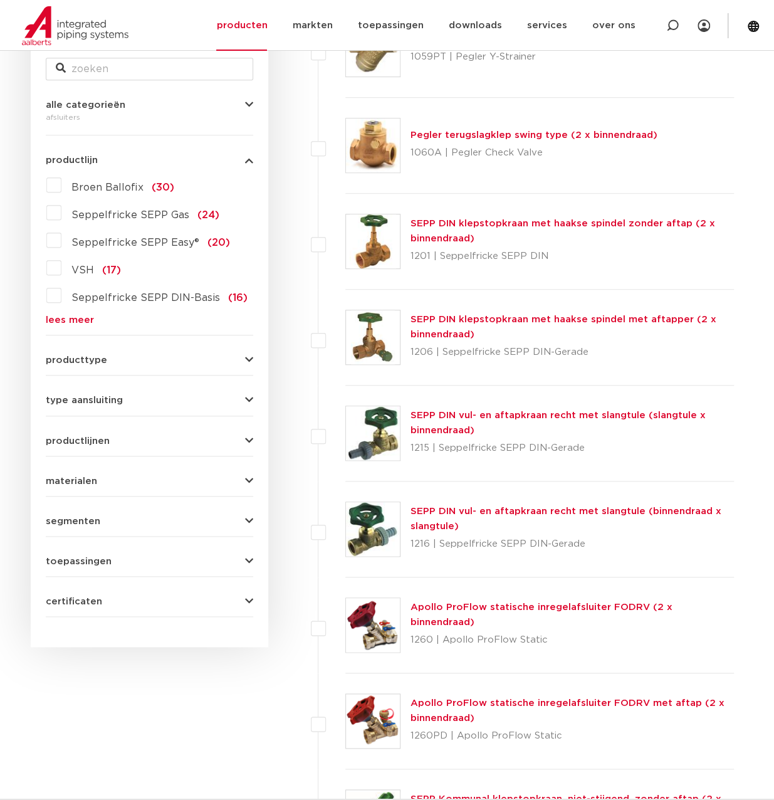
scroll to position [251, 0]
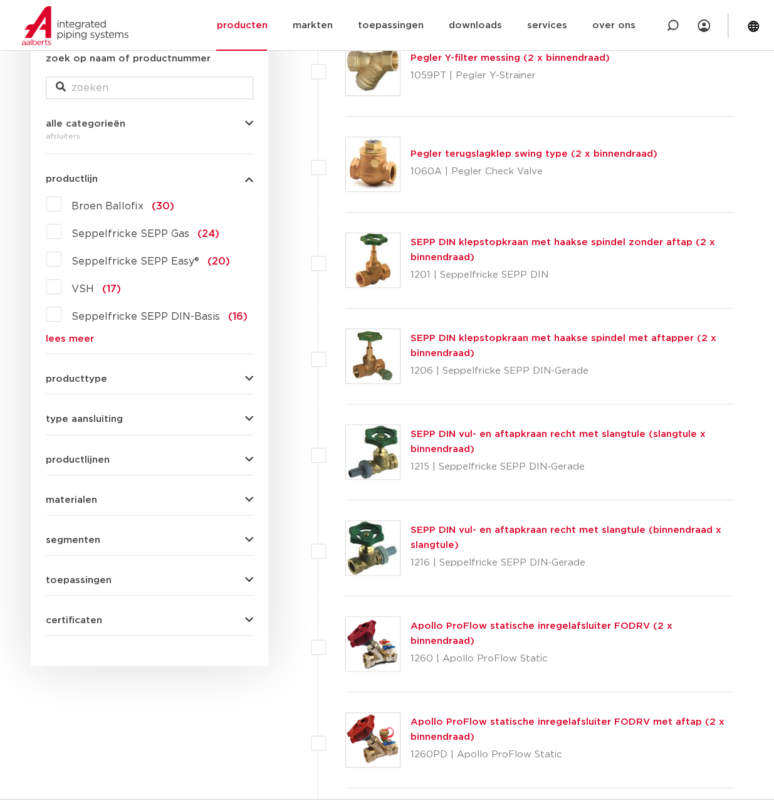
click at [143, 456] on button "productlijnen" at bounding box center [149, 459] width 207 height 9
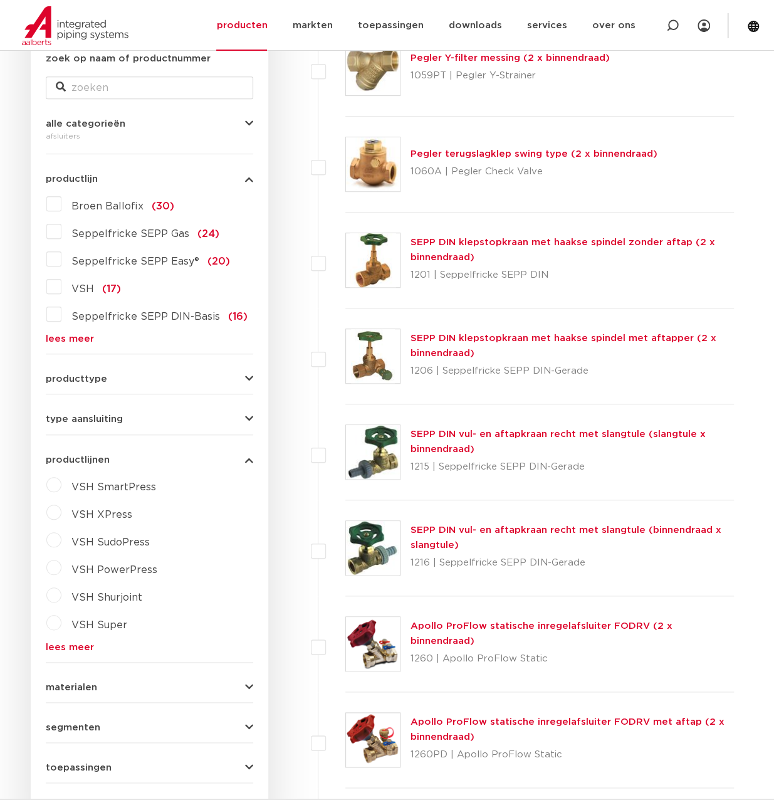
click at [143, 455] on button "productlijnen" at bounding box center [149, 459] width 207 height 9
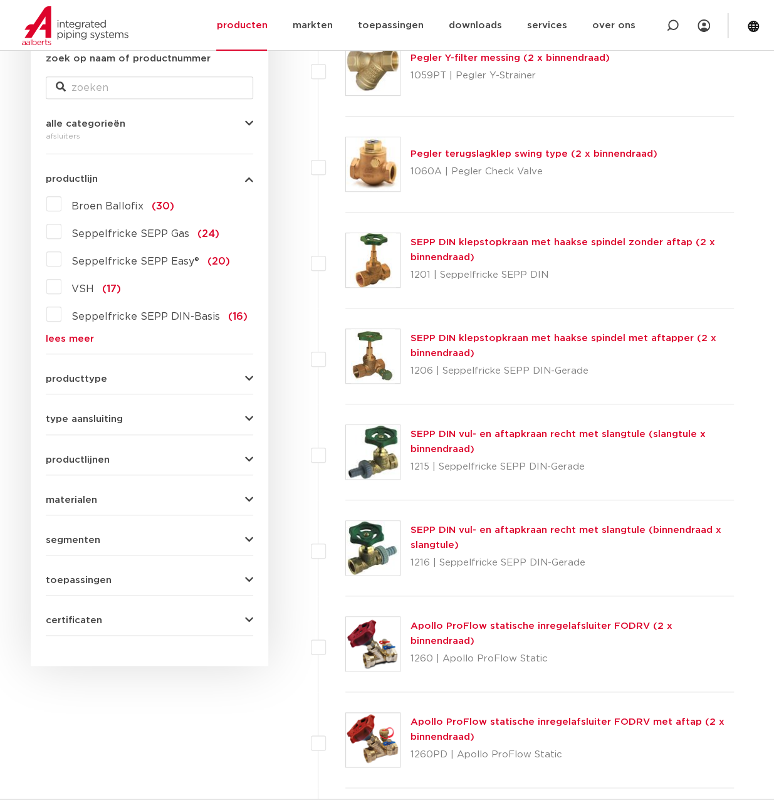
click at [157, 415] on button "type aansluiting" at bounding box center [149, 418] width 207 height 9
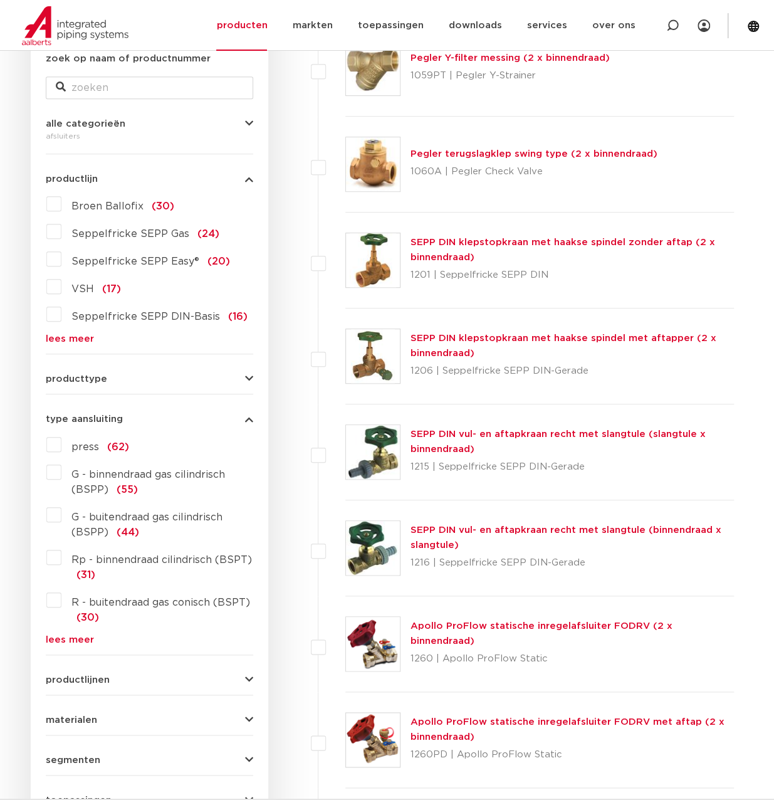
click at [68, 644] on form "zoek op naam of productnummer alle categorieën afsluiters fittingen afsluiters …" at bounding box center [149, 453] width 207 height 804
click at [68, 643] on link "lees meer" at bounding box center [149, 639] width 207 height 9
click at [61, 643] on label "knel (22)" at bounding box center [91, 643] width 61 height 20
click at [0, 0] on input "knel (22)" at bounding box center [0, 0] width 0 height 0
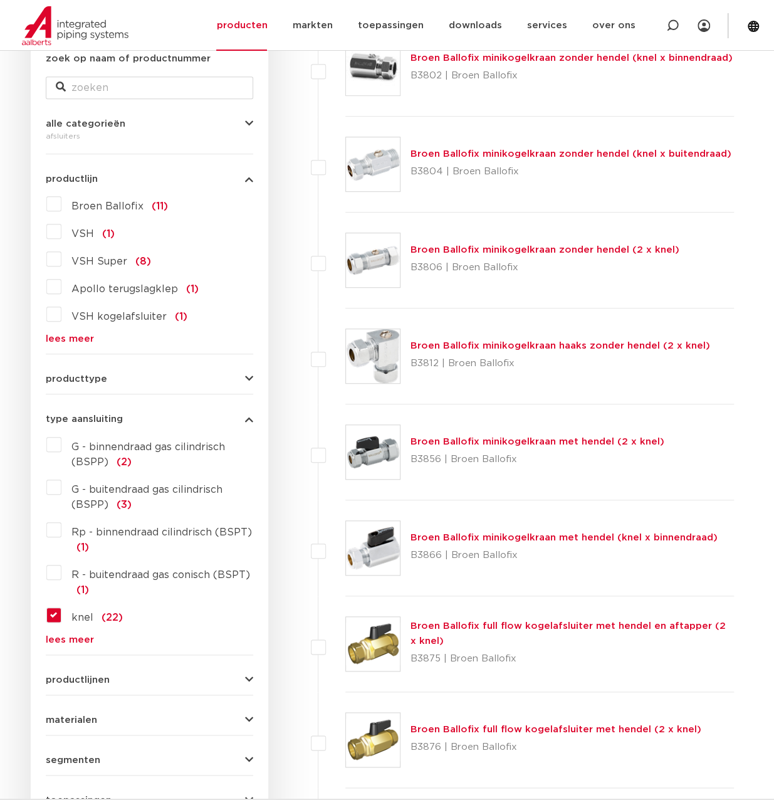
click at [250, 414] on div "type aansluiting knel G - binnendraad gas cilindrisch (BSPP) (2) G - buitendraa…" at bounding box center [149, 523] width 207 height 239
click at [249, 414] on icon "button" at bounding box center [249, 418] width 8 height 9
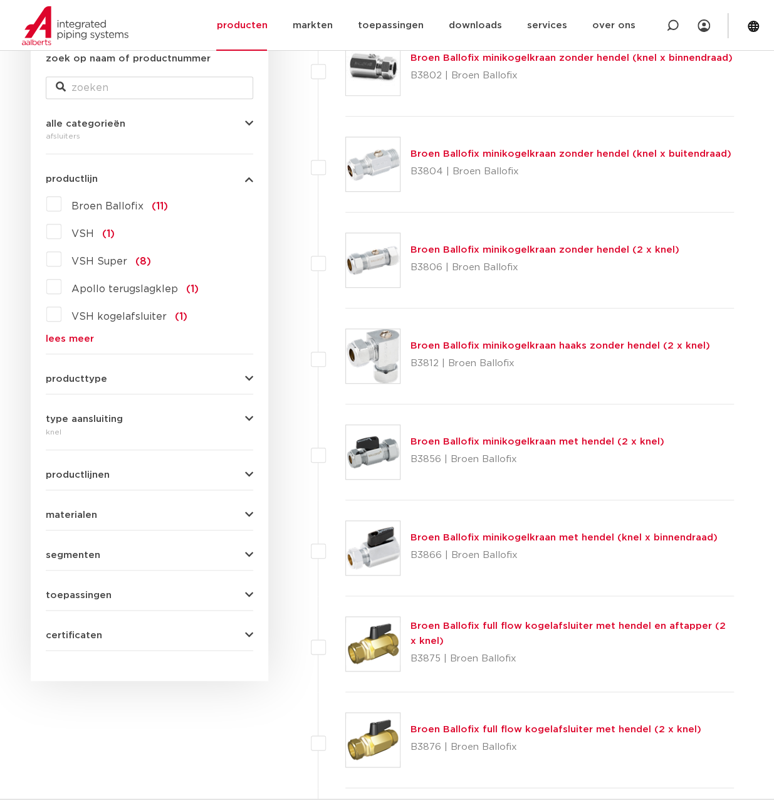
click at [251, 185] on div "productlijn Broen Ballofix (11) VSH (1) VSH Super (8) Apollo terugslagklep (1) …" at bounding box center [149, 253] width 207 height 179
click at [250, 182] on icon "button" at bounding box center [249, 178] width 8 height 9
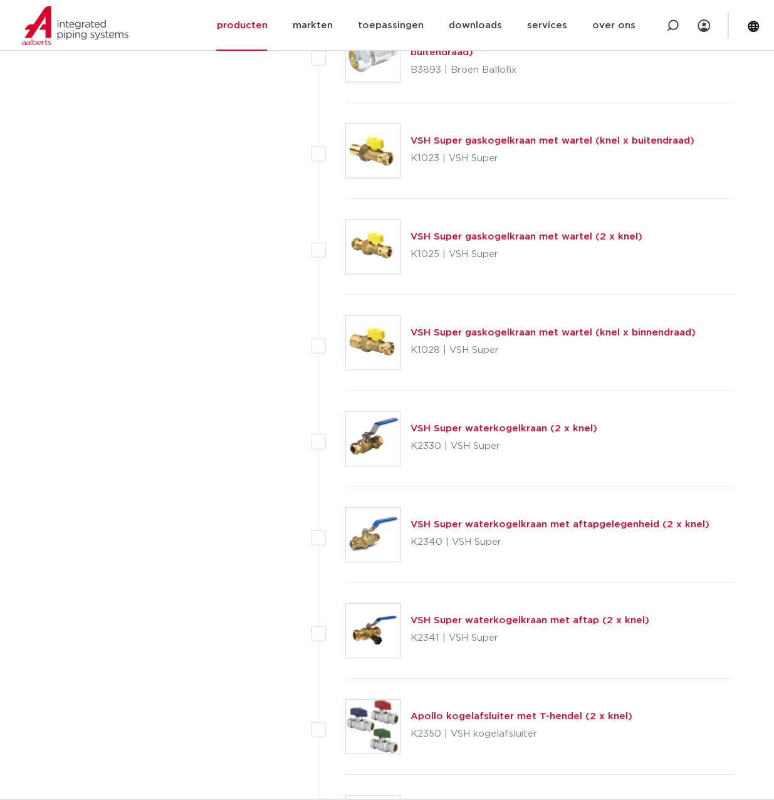
scroll to position [1244, 0]
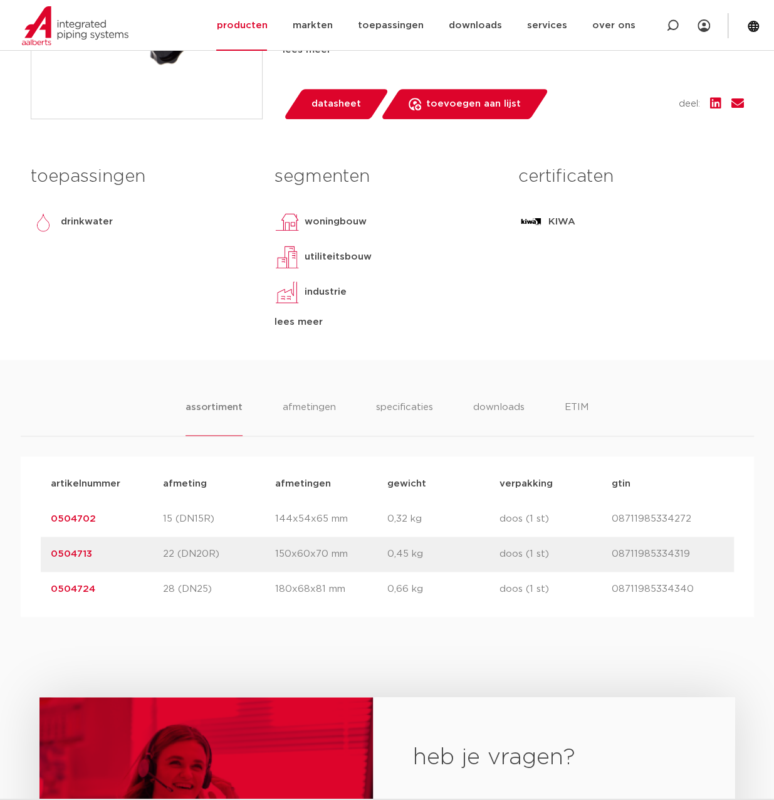
scroll to position [502, 0]
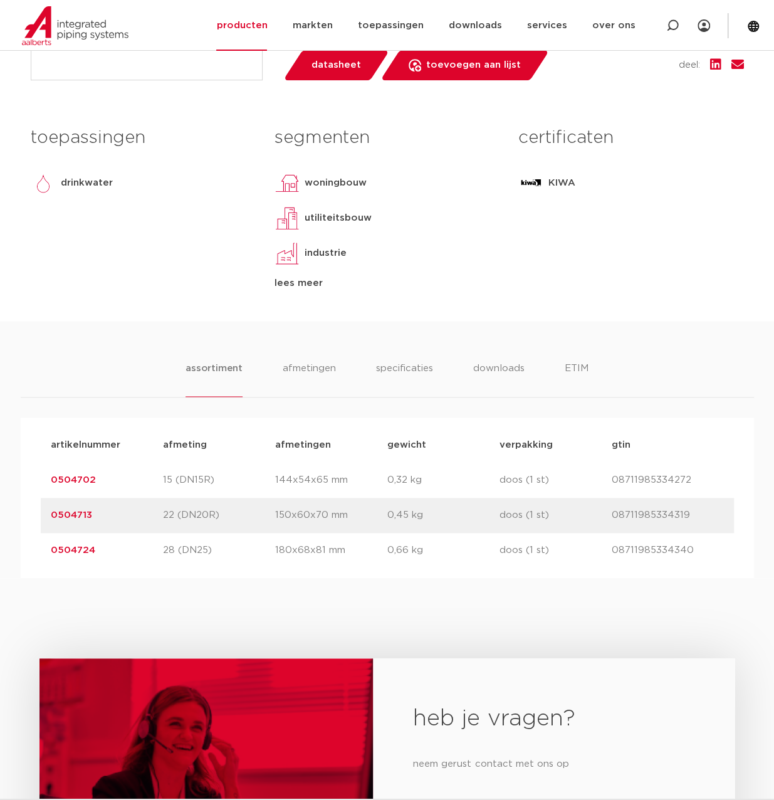
drag, startPoint x: 100, startPoint y: 480, endPoint x: 46, endPoint y: 483, distance: 53.4
click at [46, 483] on div "artikelnummer 0504702 afmeting 15 (DN15R) [GEOGRAPHIC_DATA] 144x54x65 mm gewich…" at bounding box center [387, 480] width 693 height 35
copy link "0504702"
